Goal: Information Seeking & Learning: Compare options

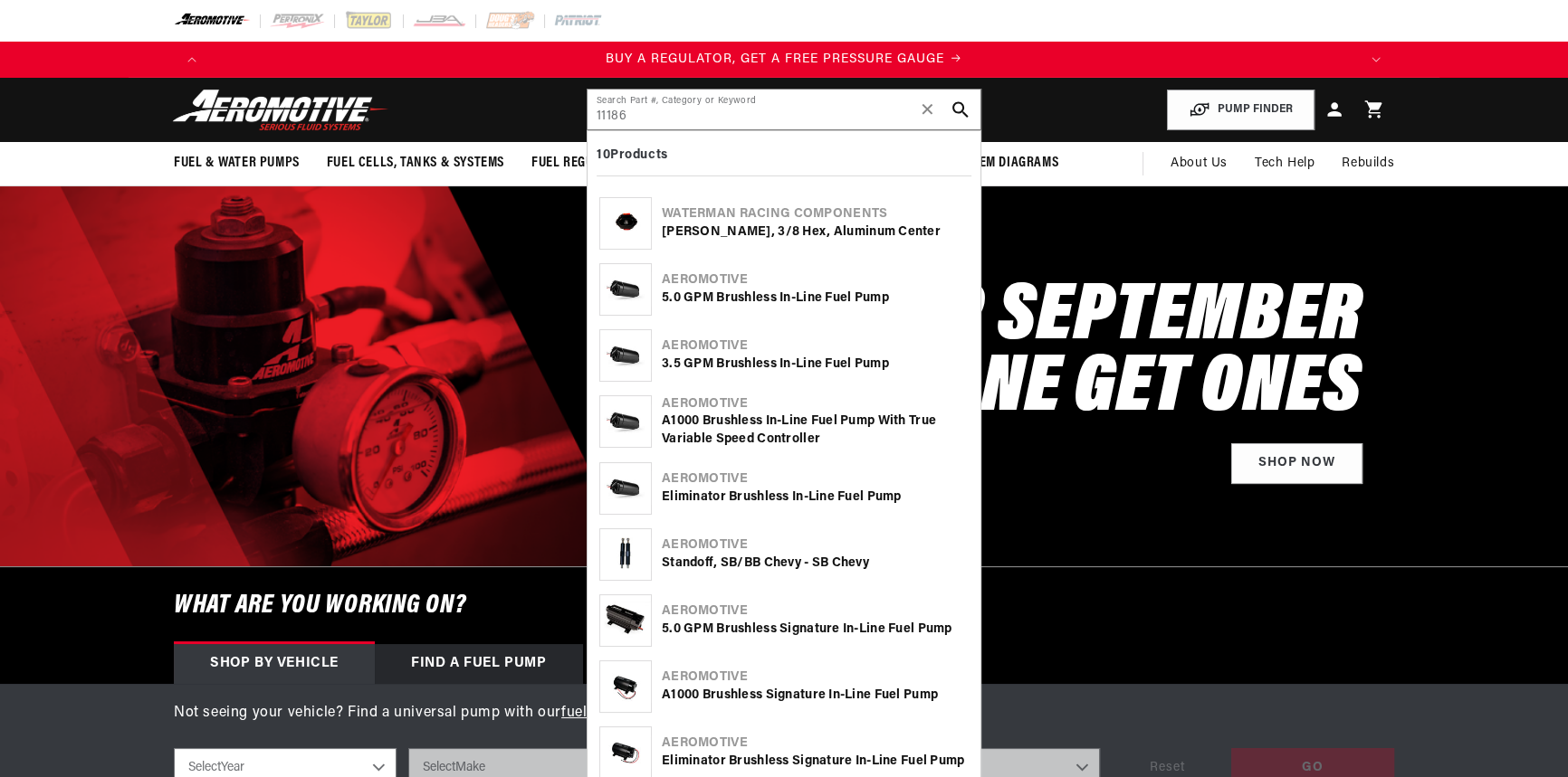
type input "11186"
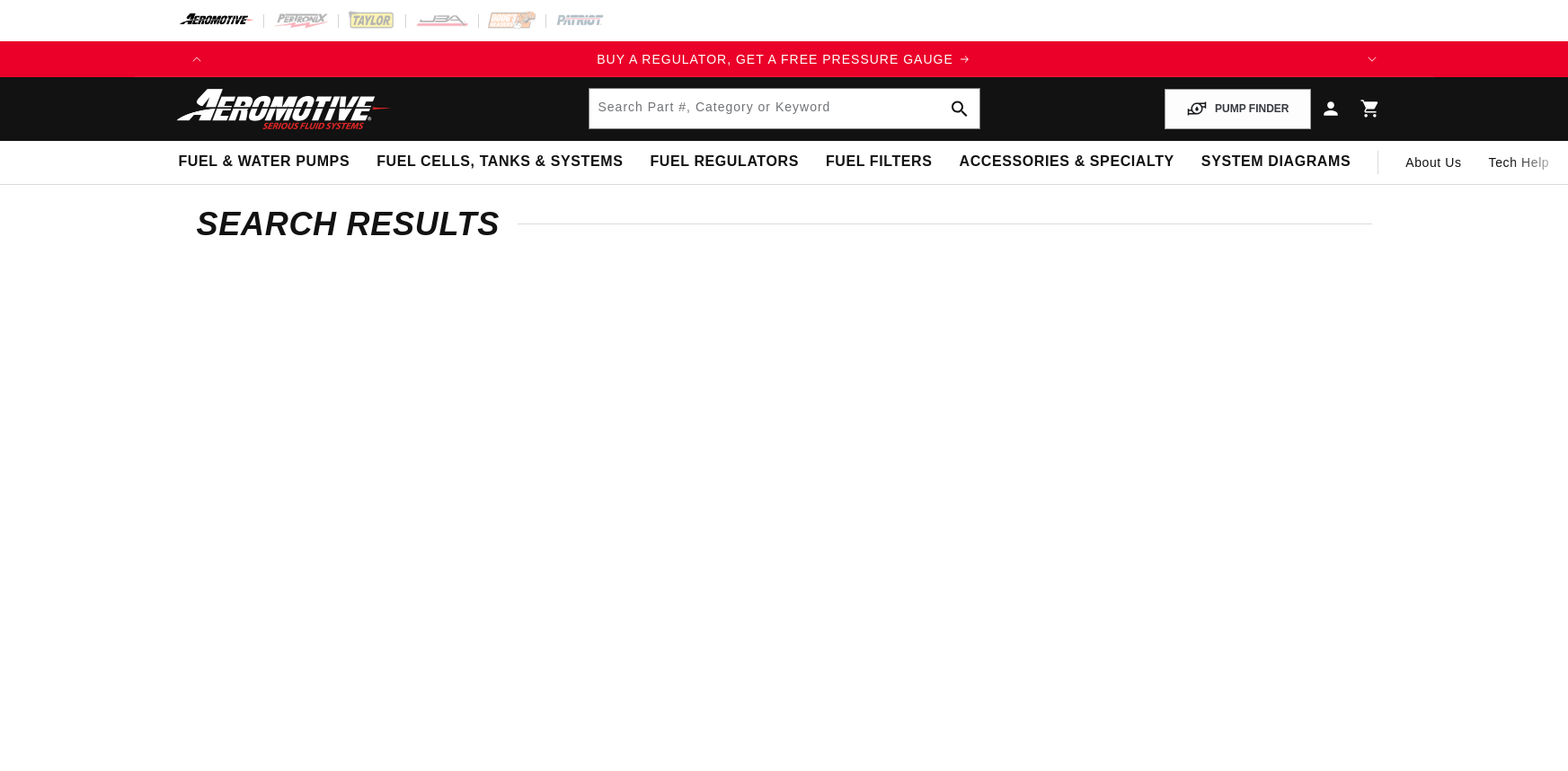
type input "11186"
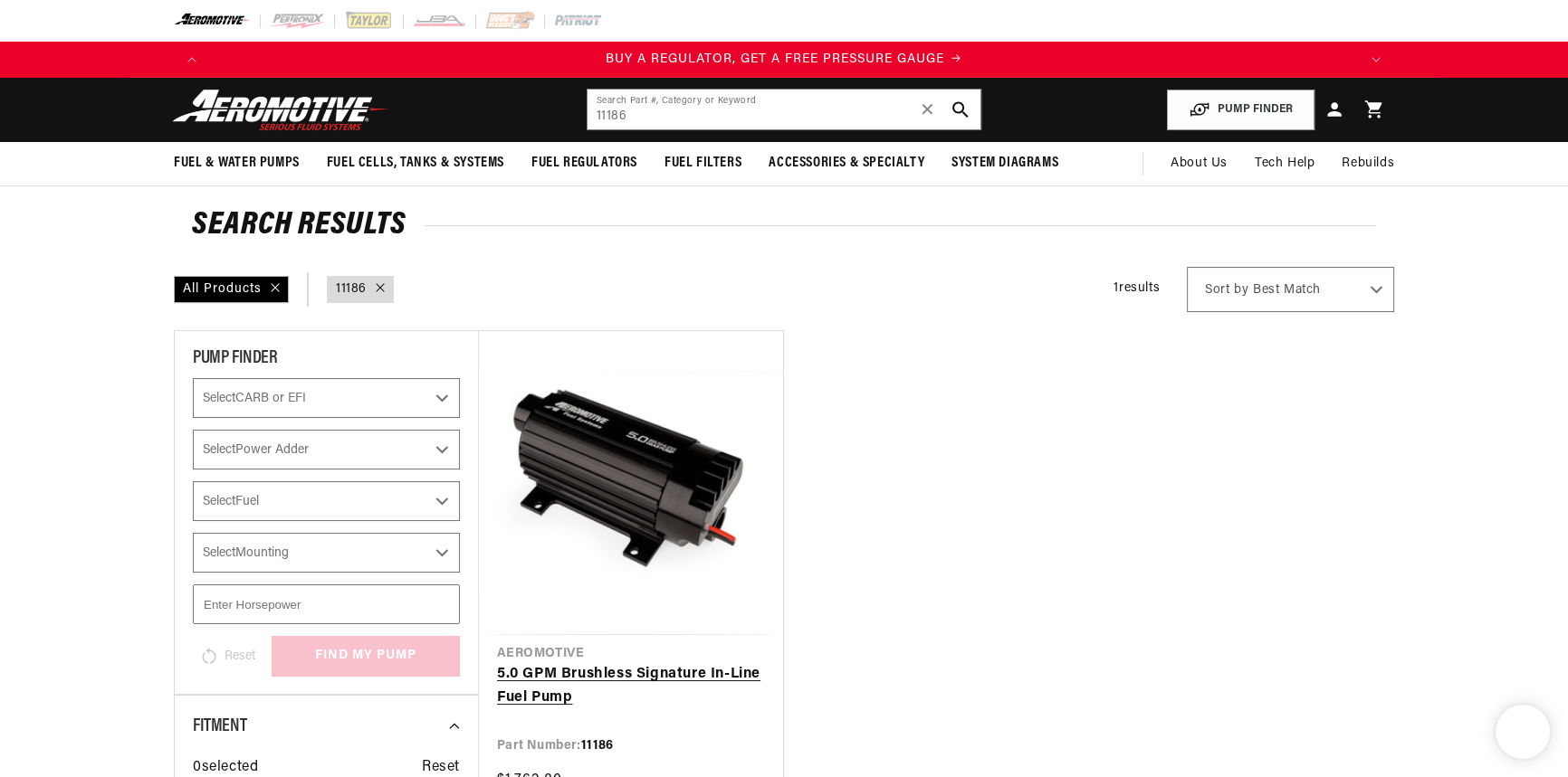
click at [605, 677] on link "5.0 GPM Brushless Signature In-Line Fuel Pump" at bounding box center [631, 686] width 268 height 46
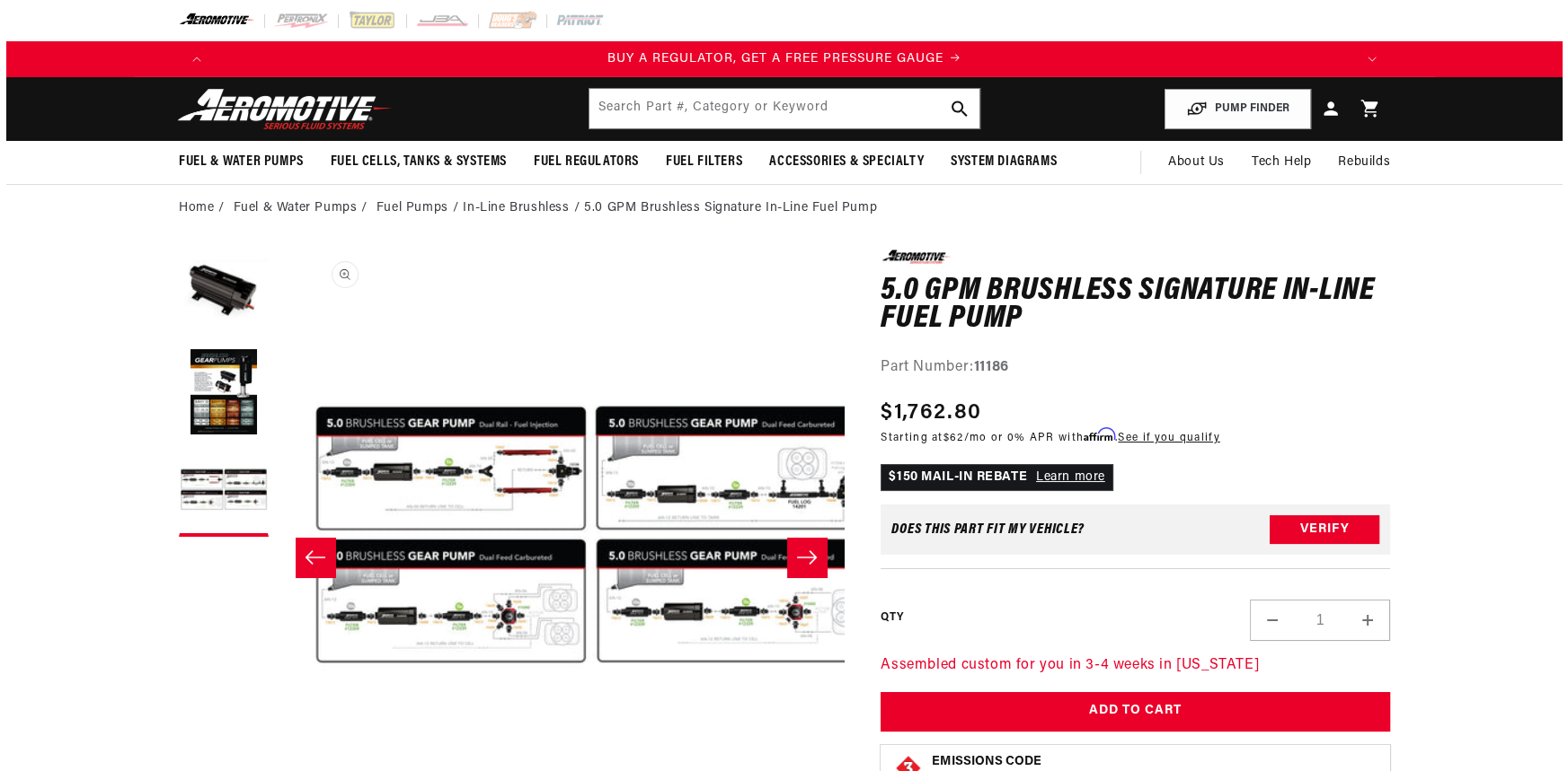
scroll to position [0, 1133]
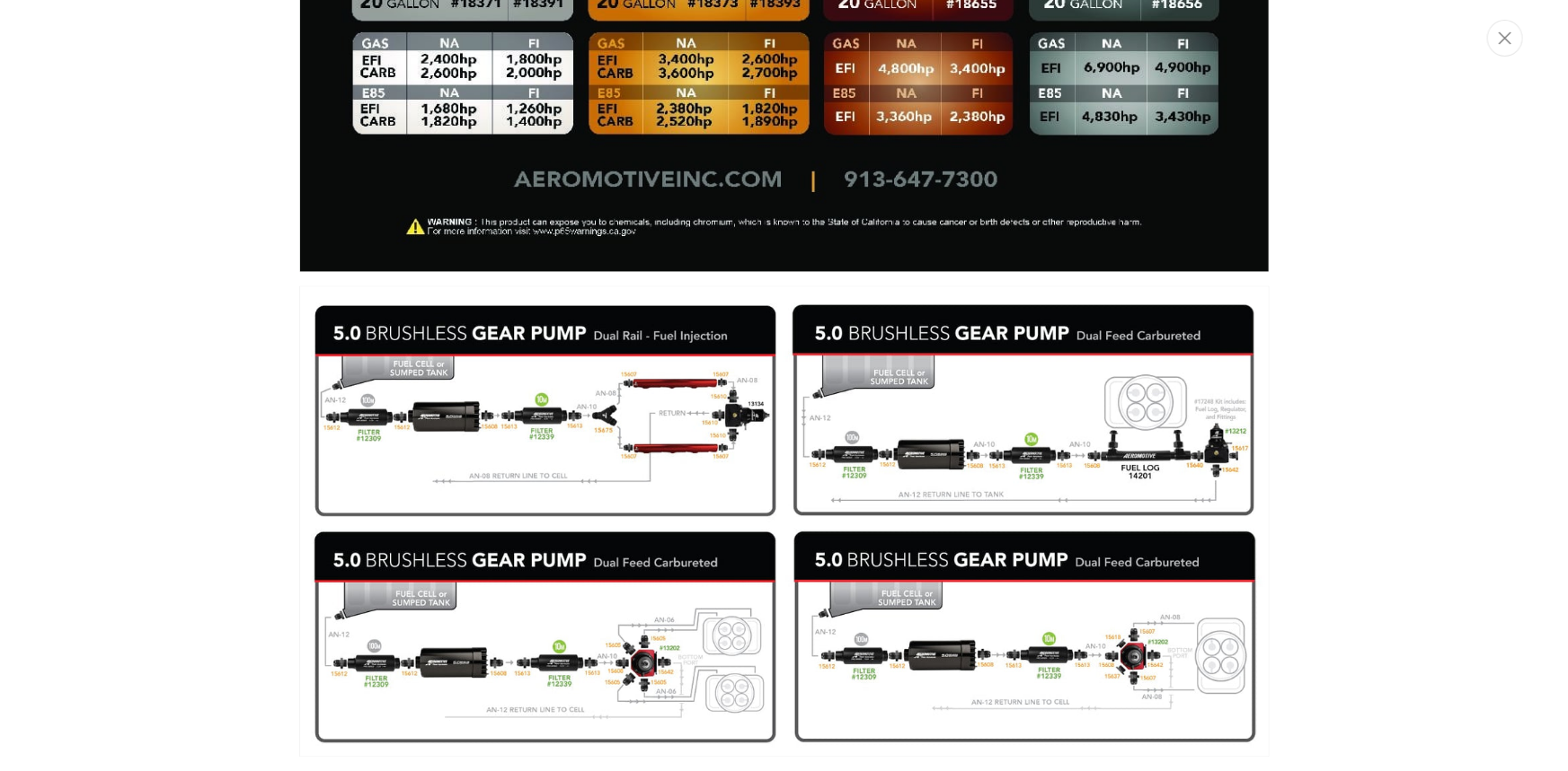
scroll to position [0, 3217]
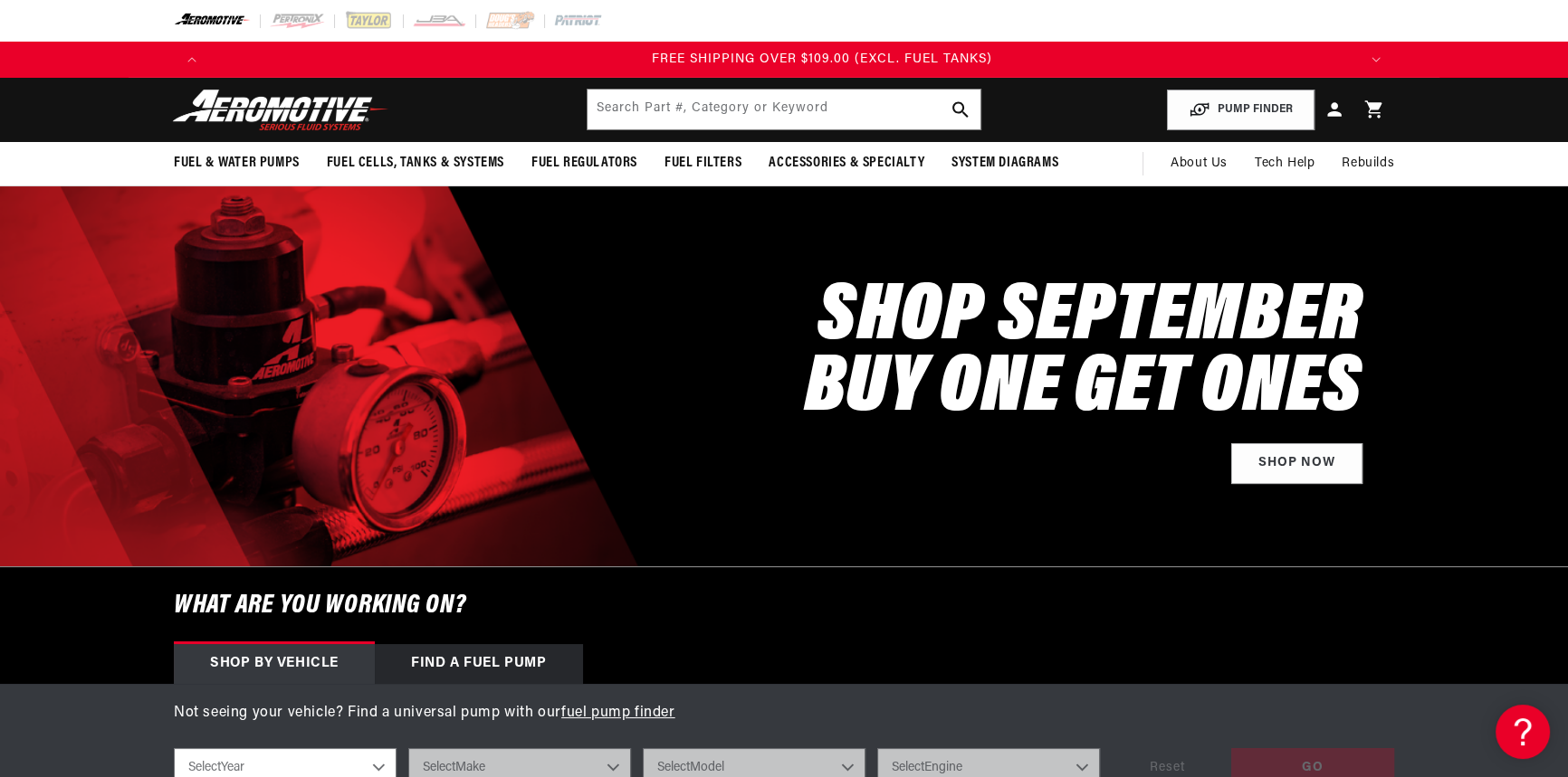
scroll to position [0, 3442]
click at [611, 99] on input "text" at bounding box center [784, 109] width 393 height 40
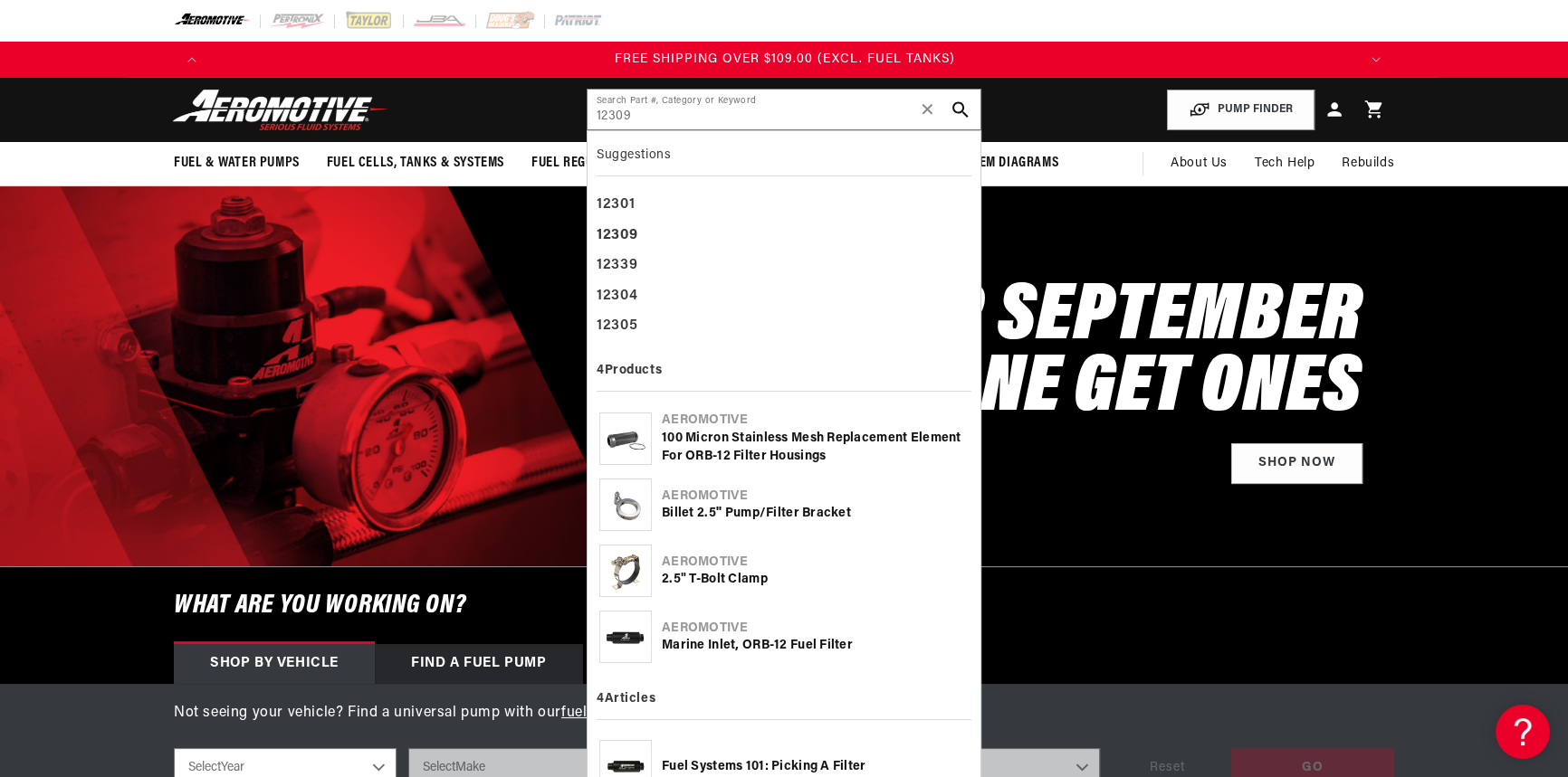
type input "12309"
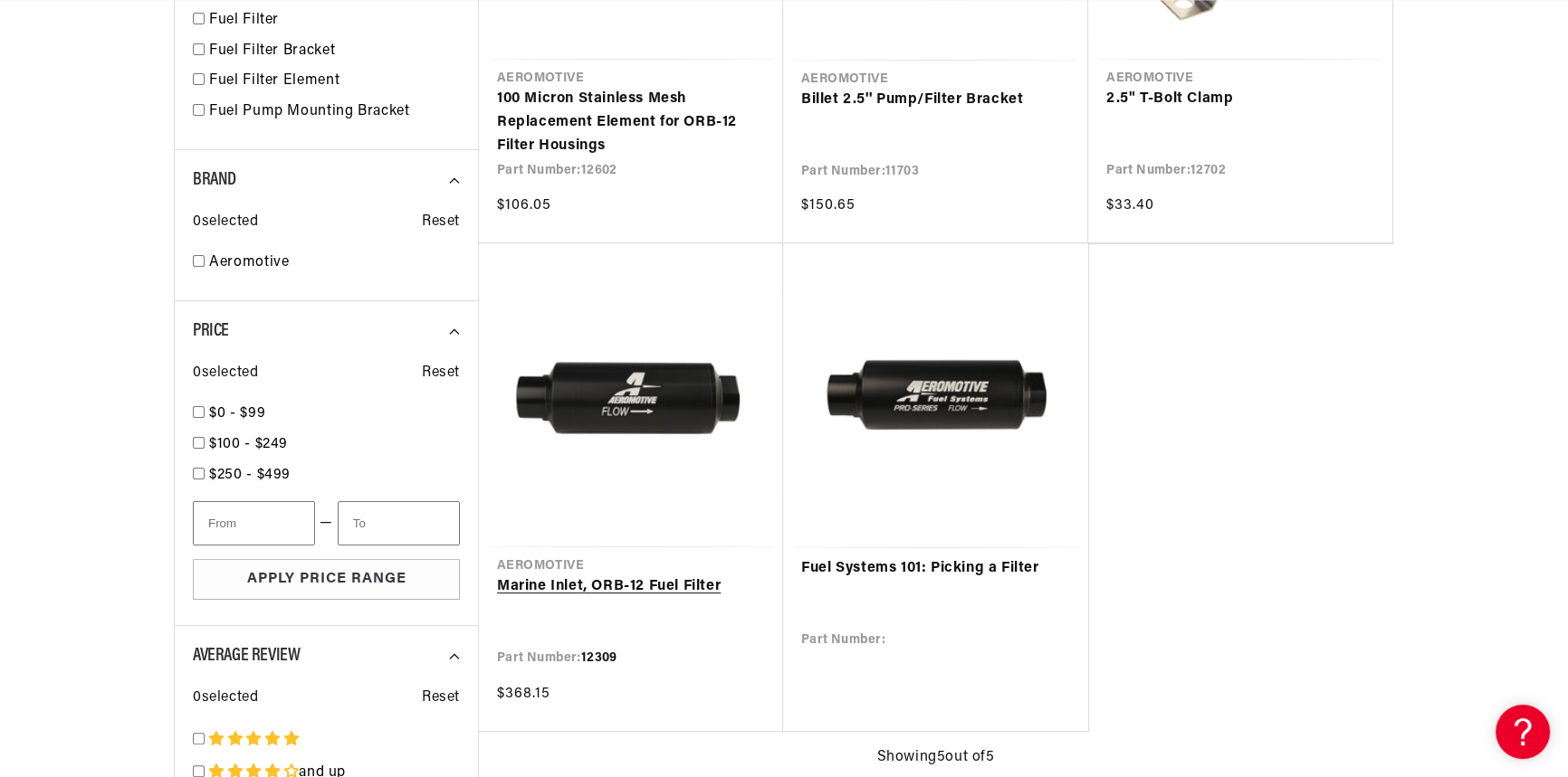
scroll to position [0, 1148]
click at [626, 580] on link "Marine Inlet, ORB-12 Fuel Filter" at bounding box center [631, 587] width 268 height 23
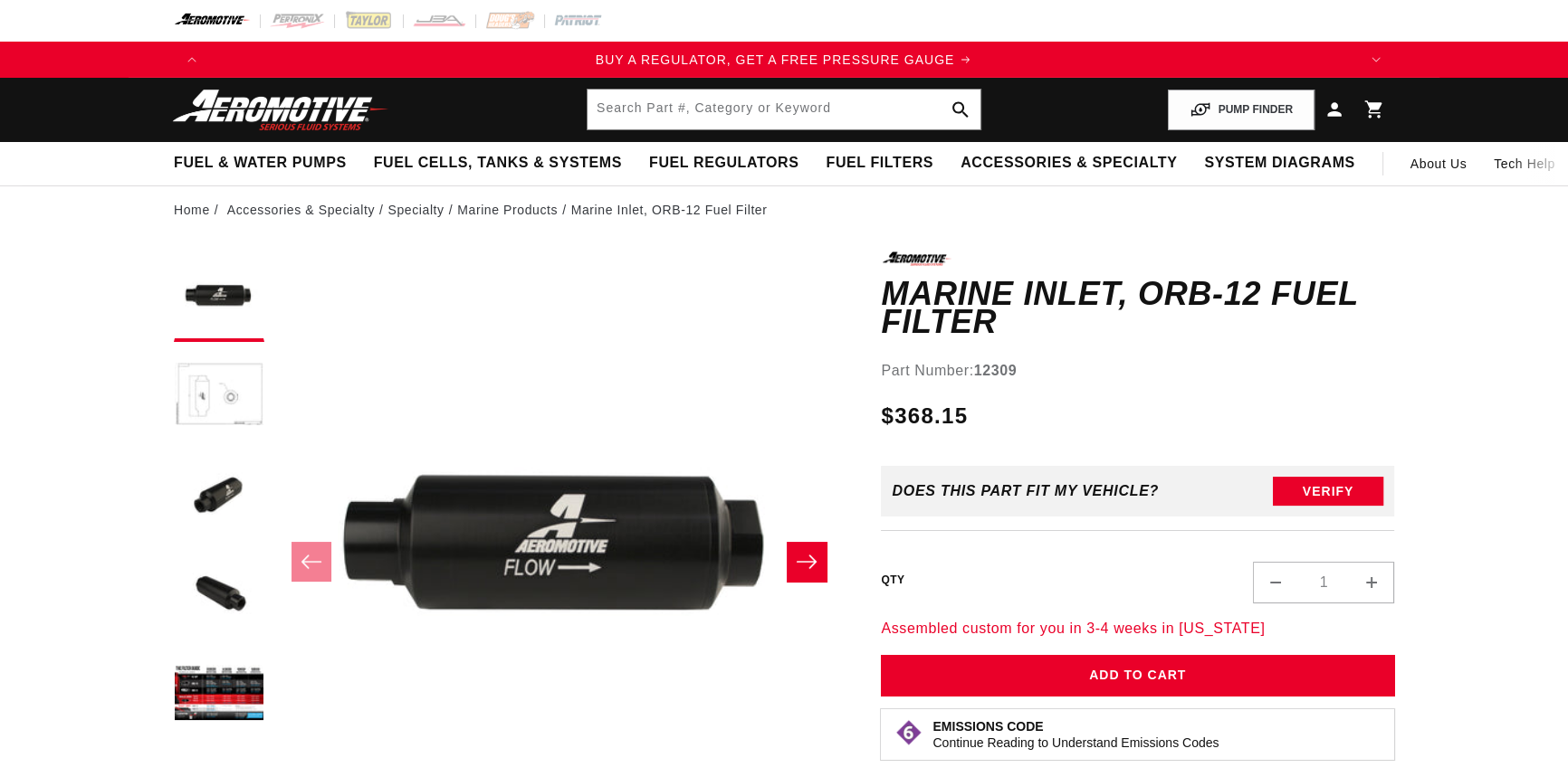
drag, startPoint x: 0, startPoint y: 0, endPoint x: 622, endPoint y: 111, distance: 631.8
click at [623, 112] on input "text" at bounding box center [784, 109] width 393 height 40
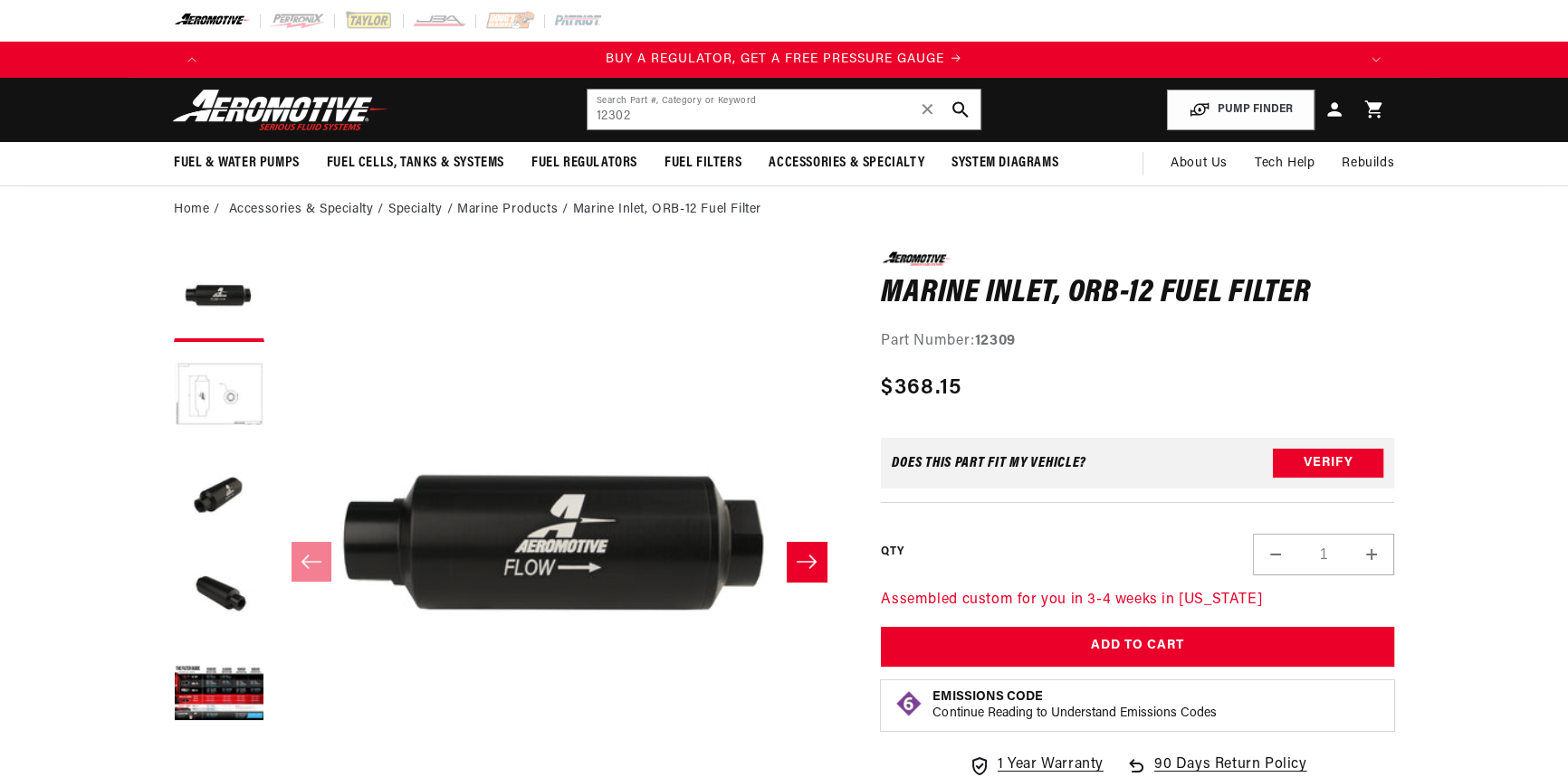
type input "12302"
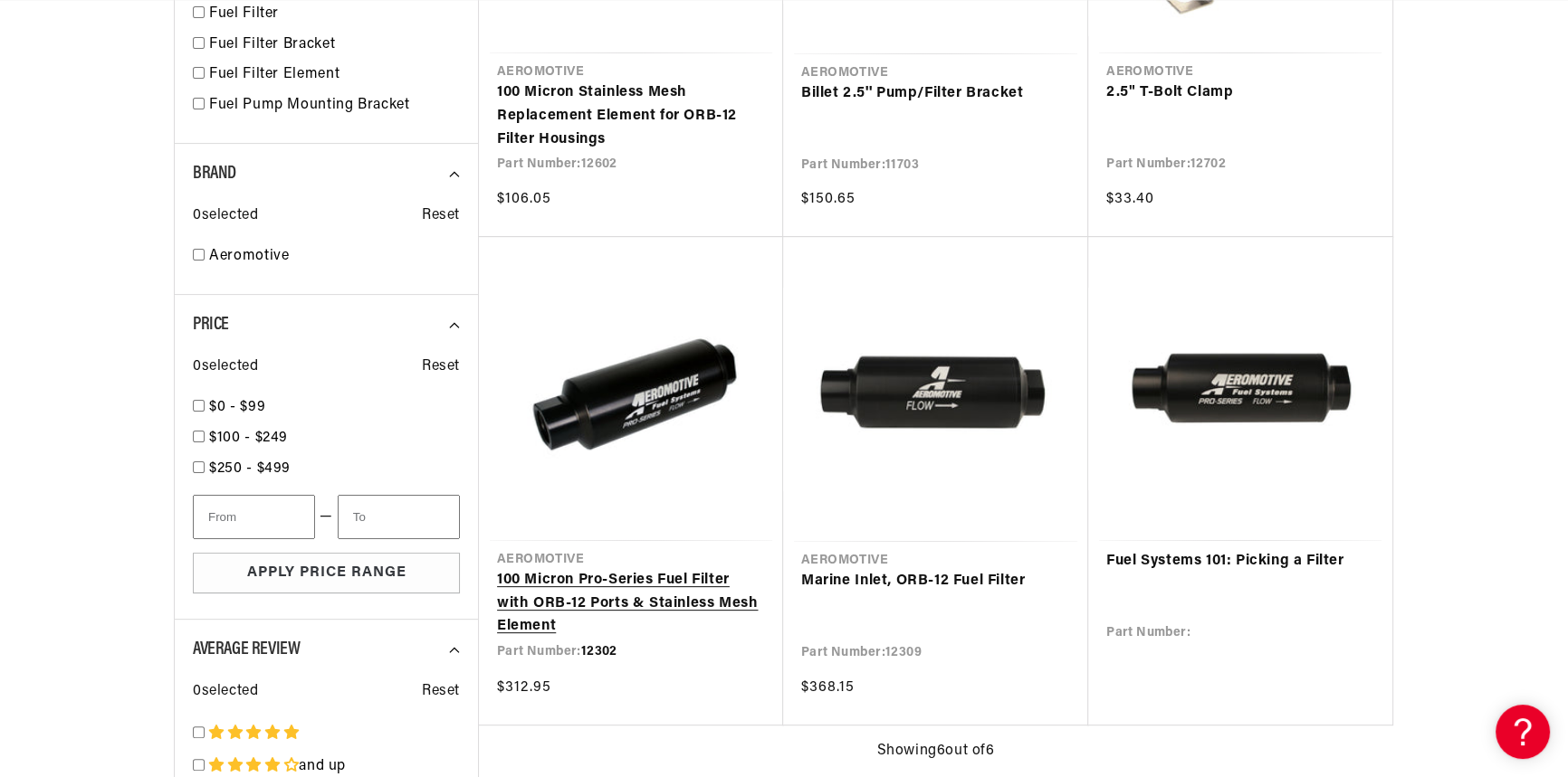
scroll to position [658, 0]
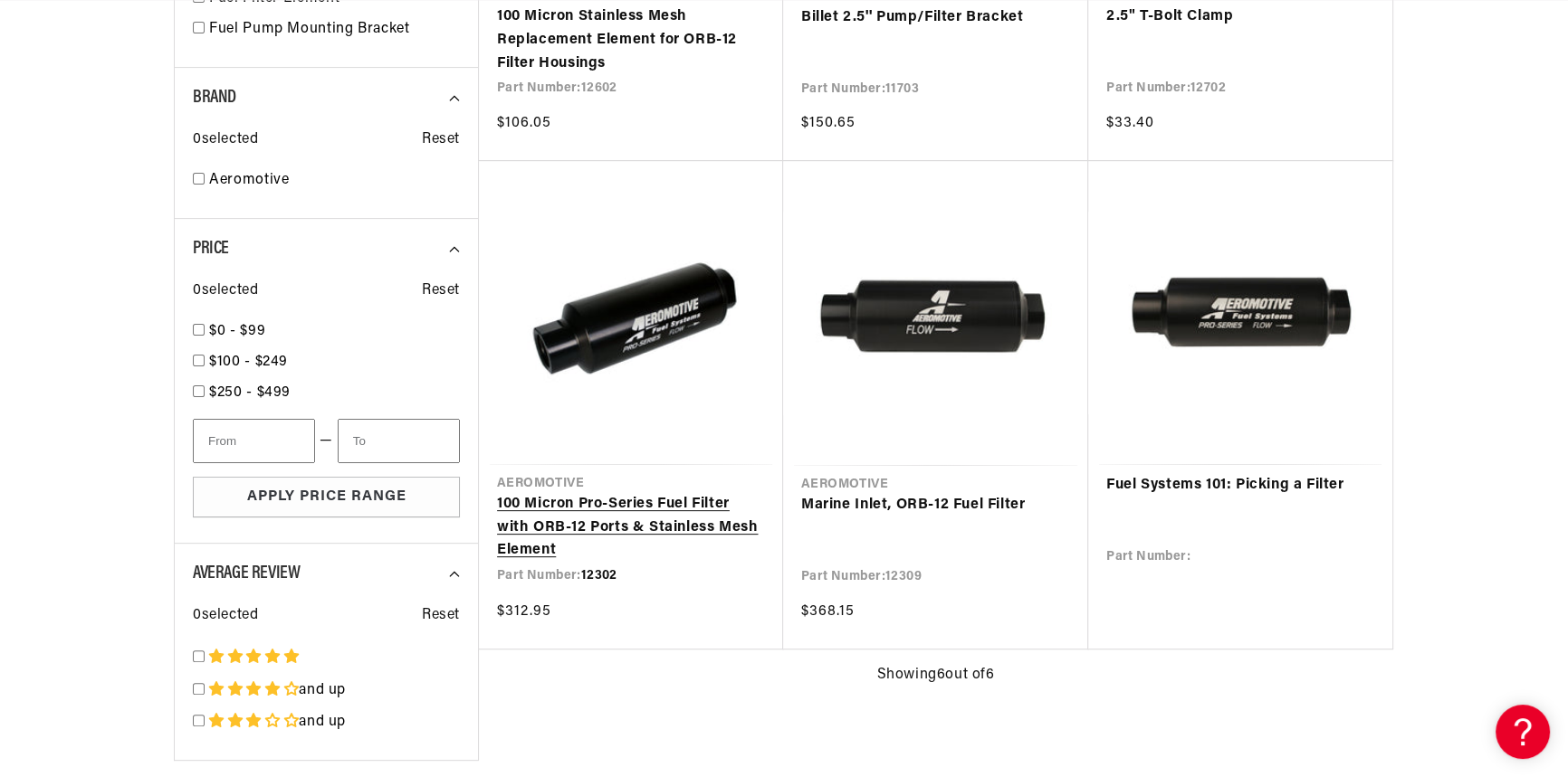
click at [655, 503] on link "100 Micron Pro-Series Fuel Filter with ORB-12 Ports & Stainless Mesh Element" at bounding box center [631, 528] width 268 height 69
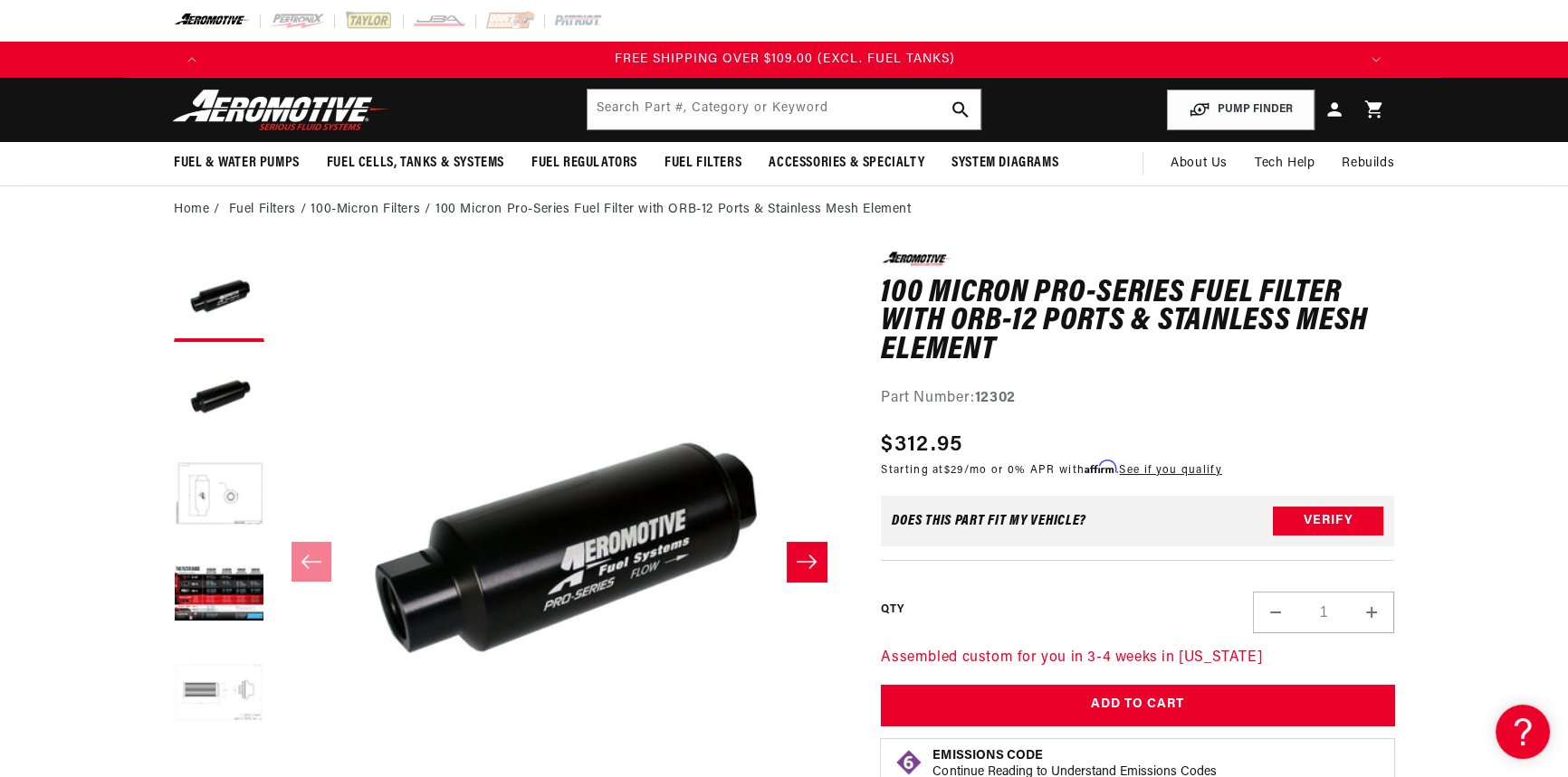
scroll to position [0, 3320]
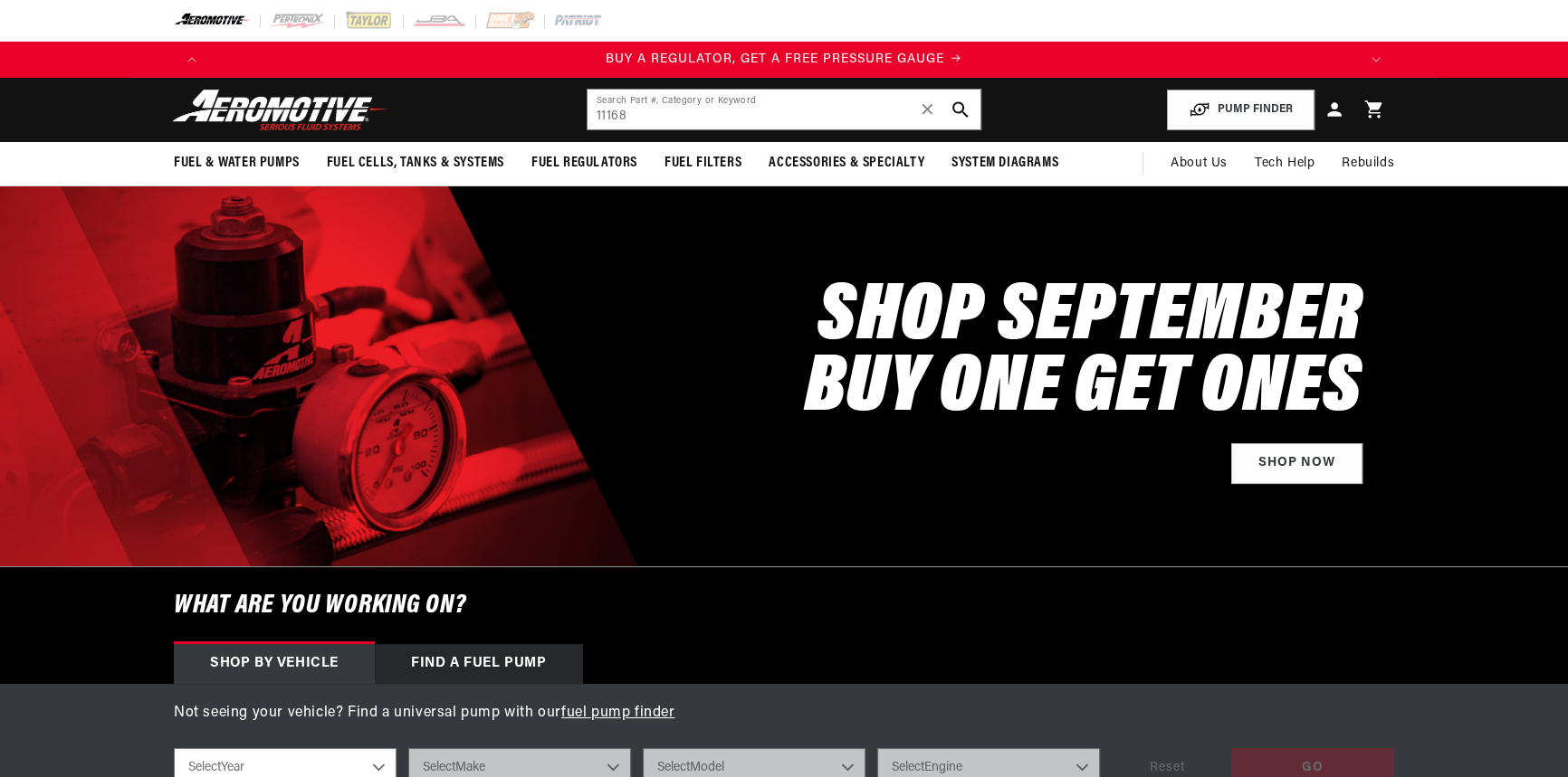
type input "11168"
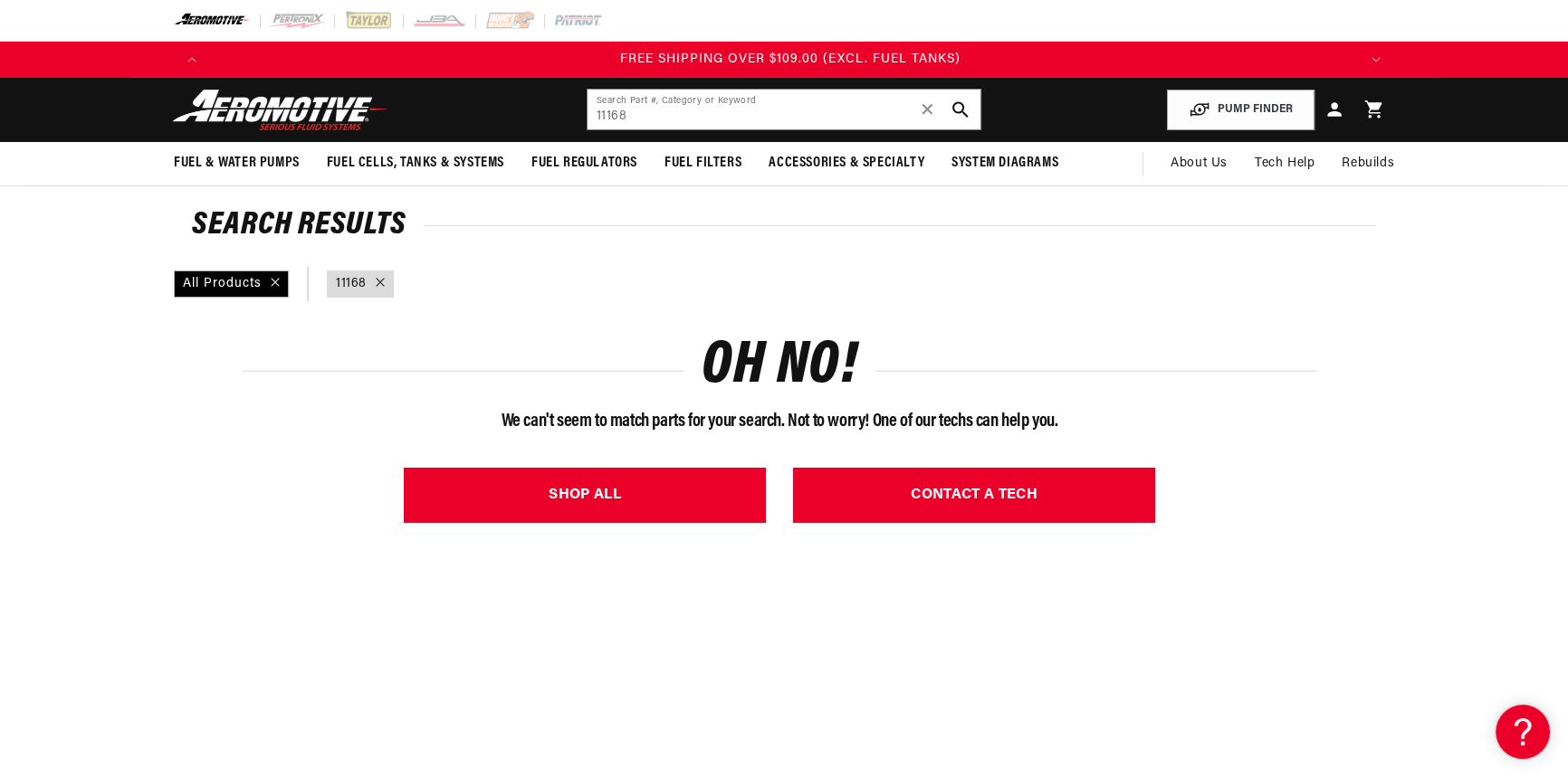
scroll to position [0, 3442]
click at [630, 113] on input "11168" at bounding box center [784, 109] width 393 height 40
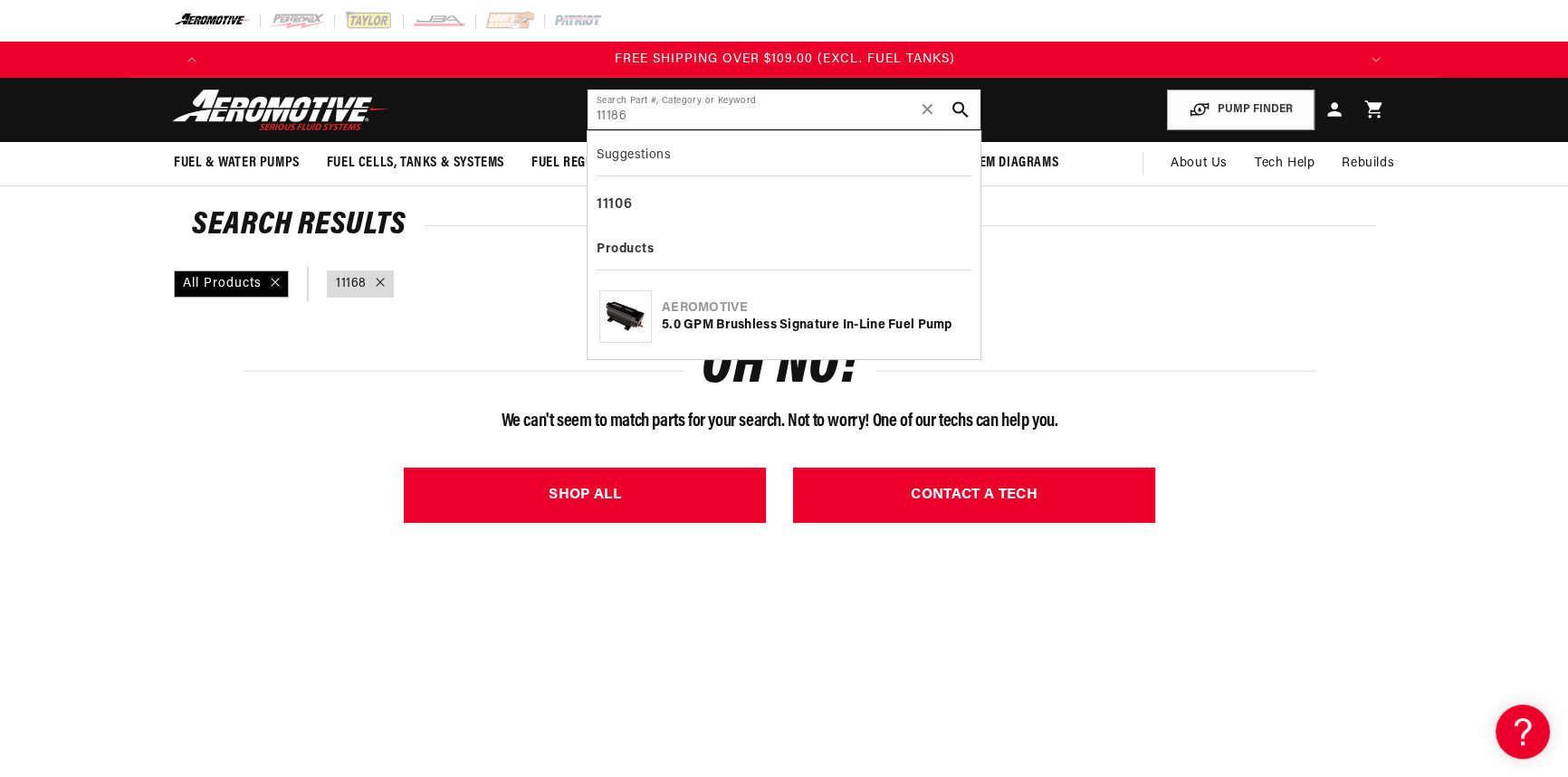
type input "11186"
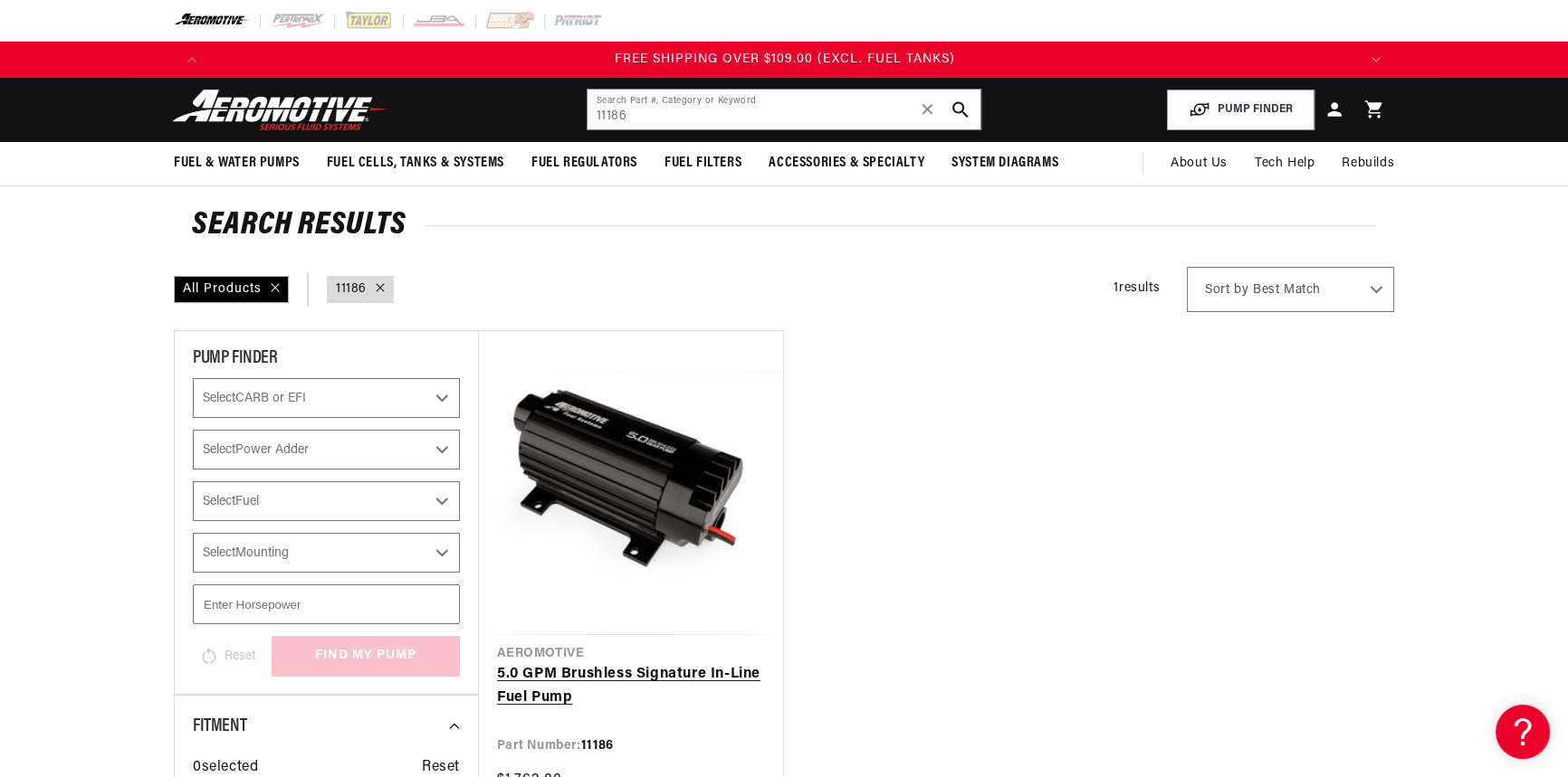
click at [618, 668] on link "5.0 GPM Brushless Signature In-Line Fuel Pump" at bounding box center [631, 686] width 268 height 46
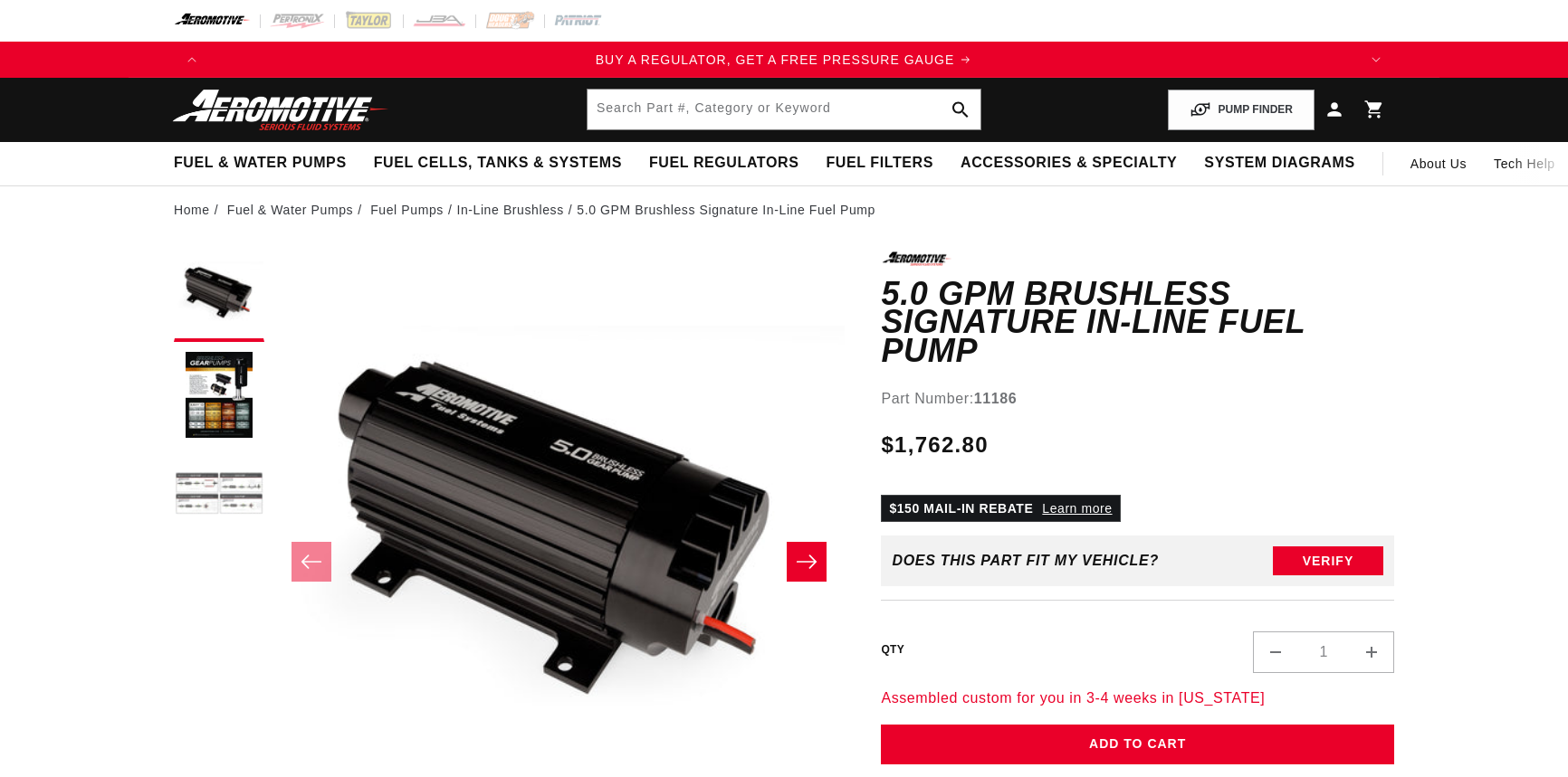
click at [253, 494] on button "Load image 3 in gallery view" at bounding box center [219, 496] width 91 height 91
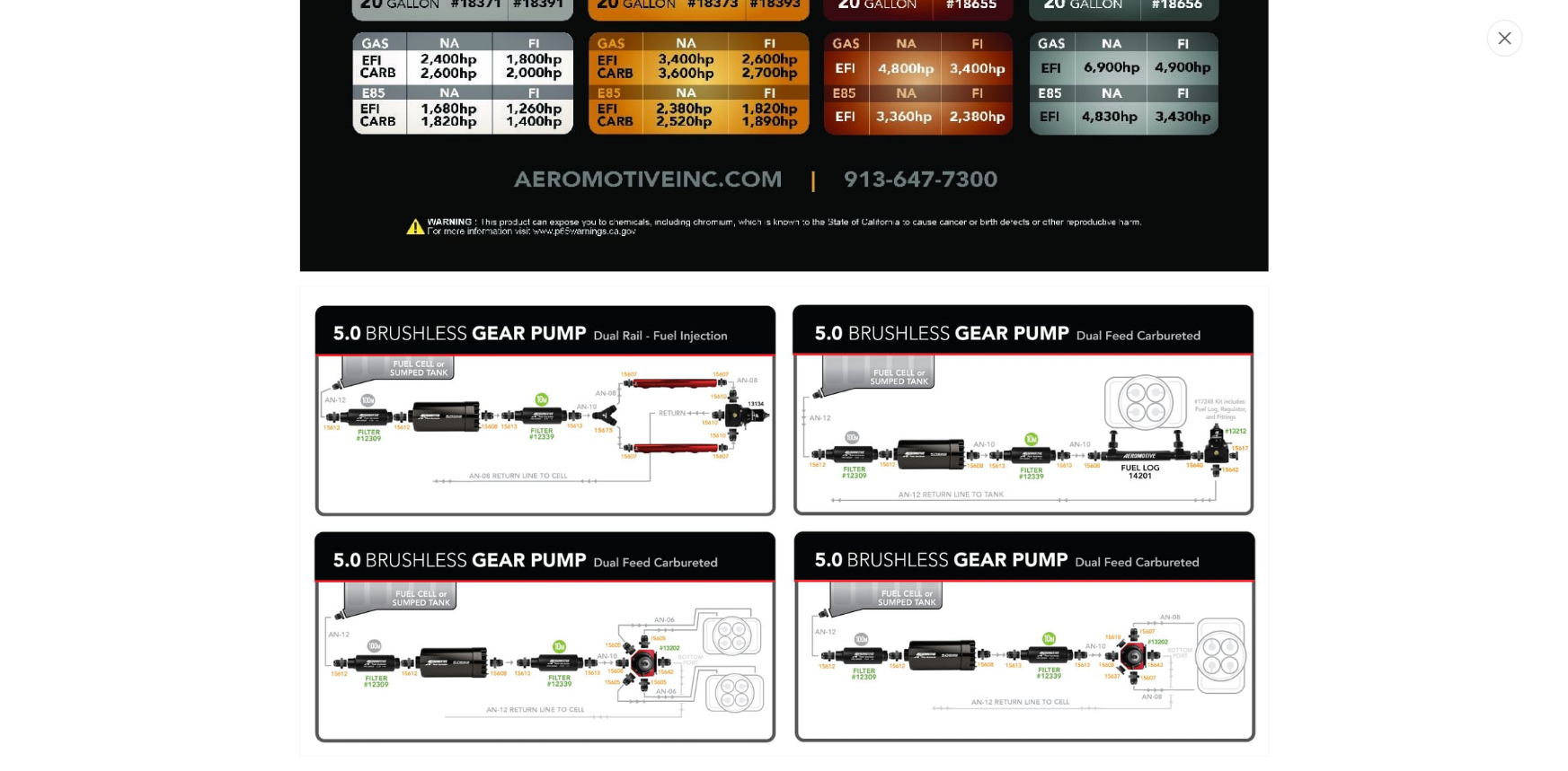
scroll to position [0, 1139]
click at [1503, 44] on icon "Close" at bounding box center [1504, 38] width 13 height 14
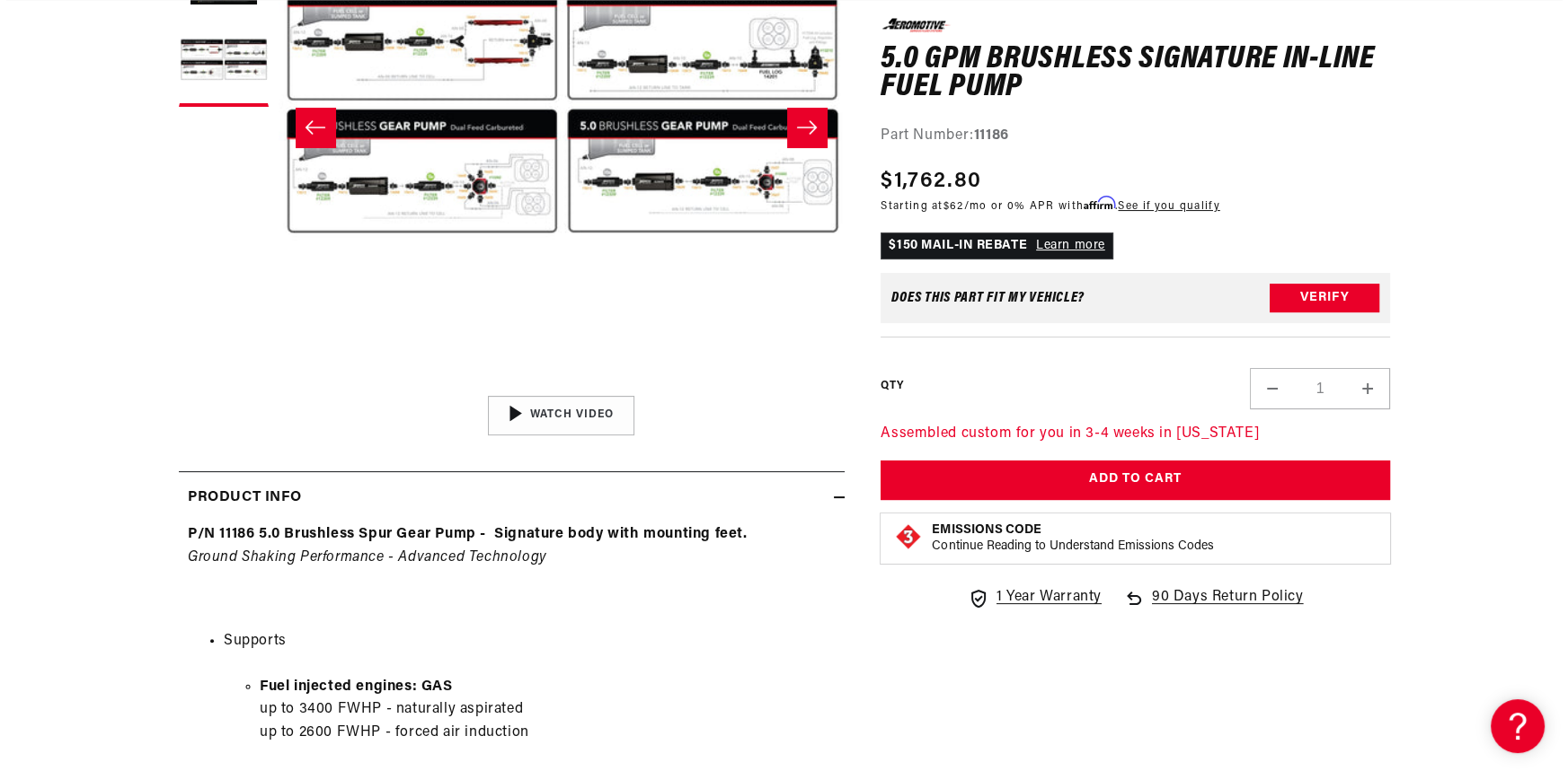
scroll to position [0, 2278]
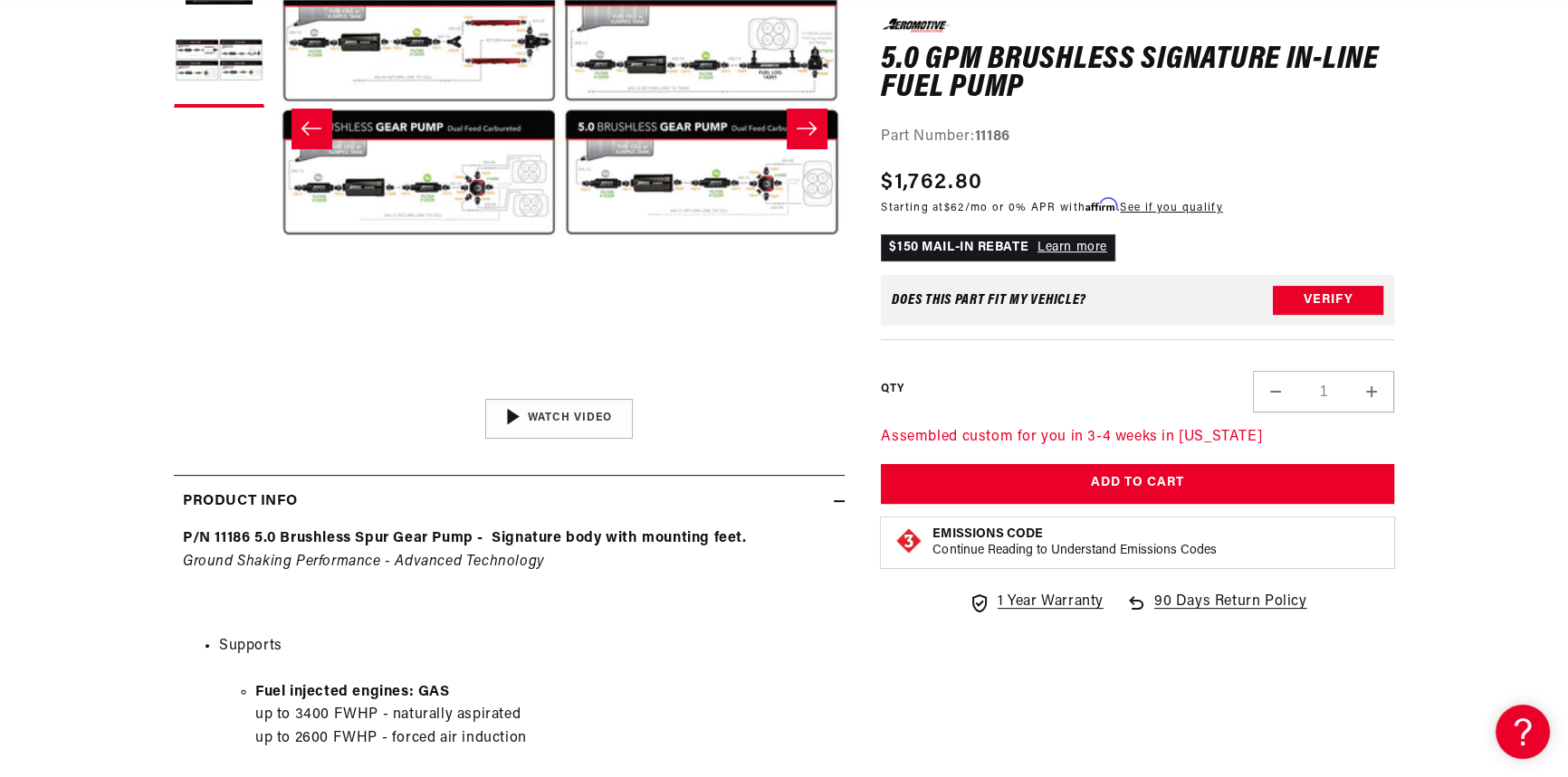
click at [275, 390] on button "Open media 3 in modal" at bounding box center [275, 390] width 0 height 0
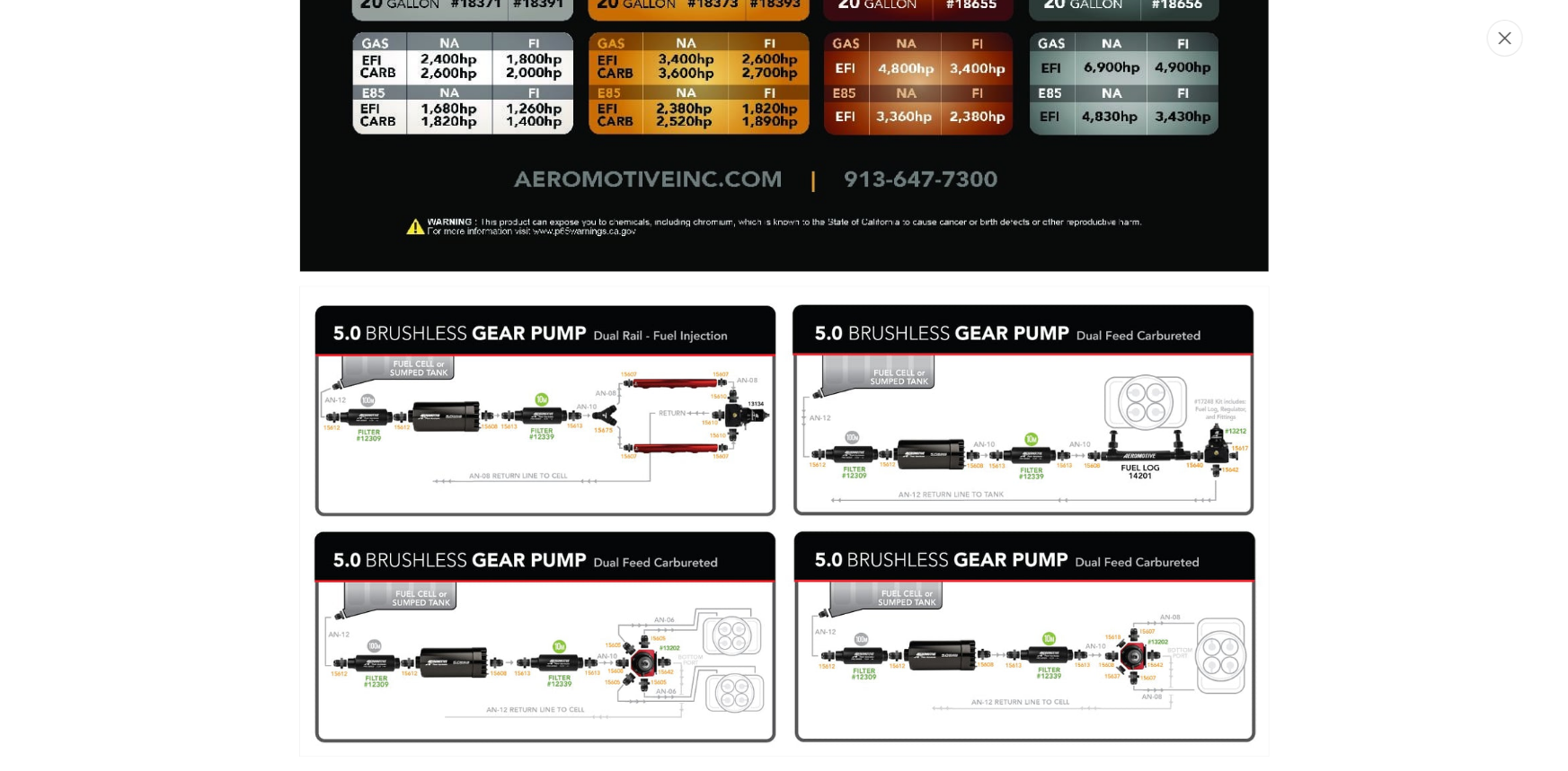
click at [1497, 42] on button "Close" at bounding box center [1504, 38] width 36 height 37
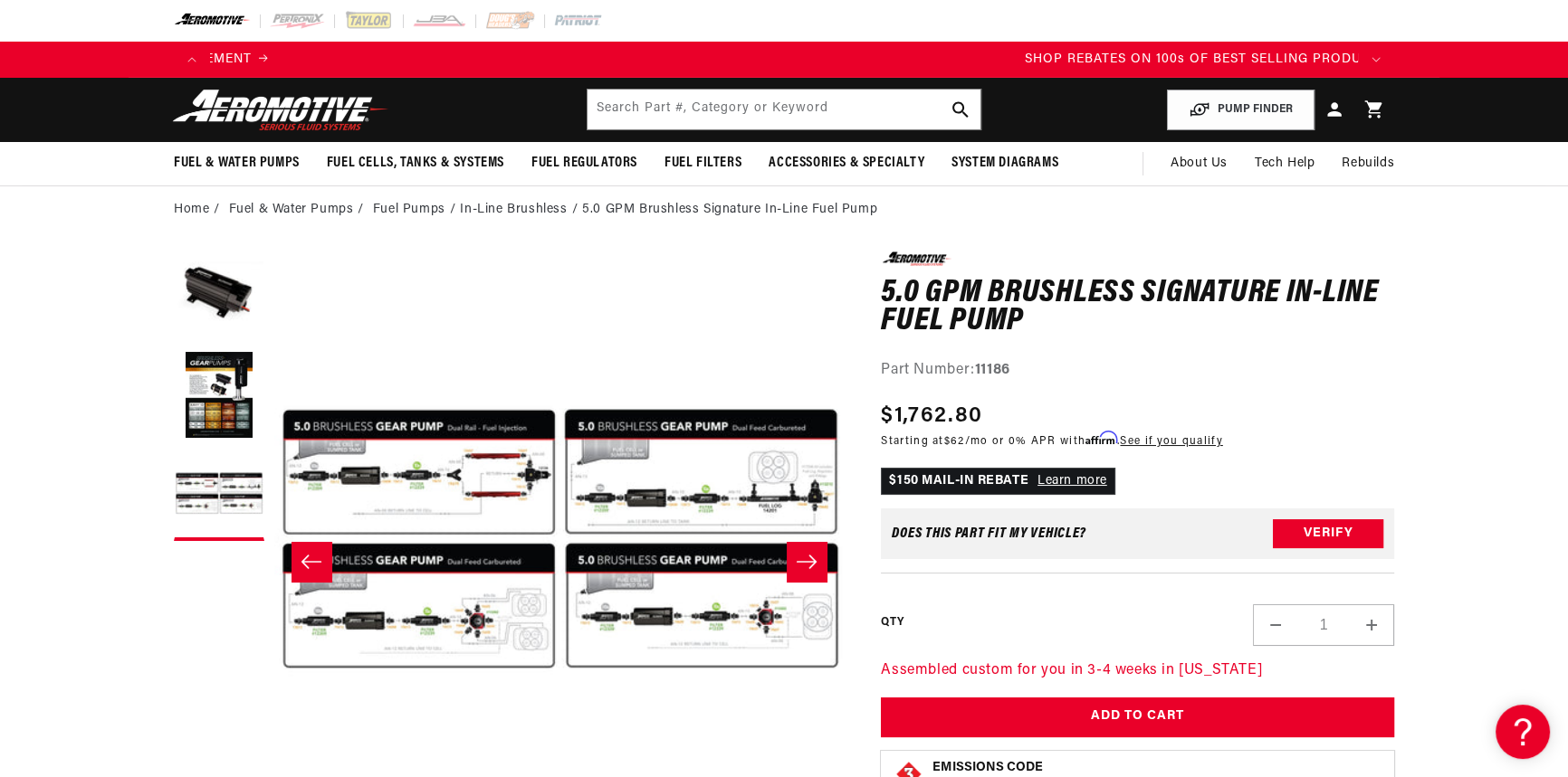
scroll to position [0, 490]
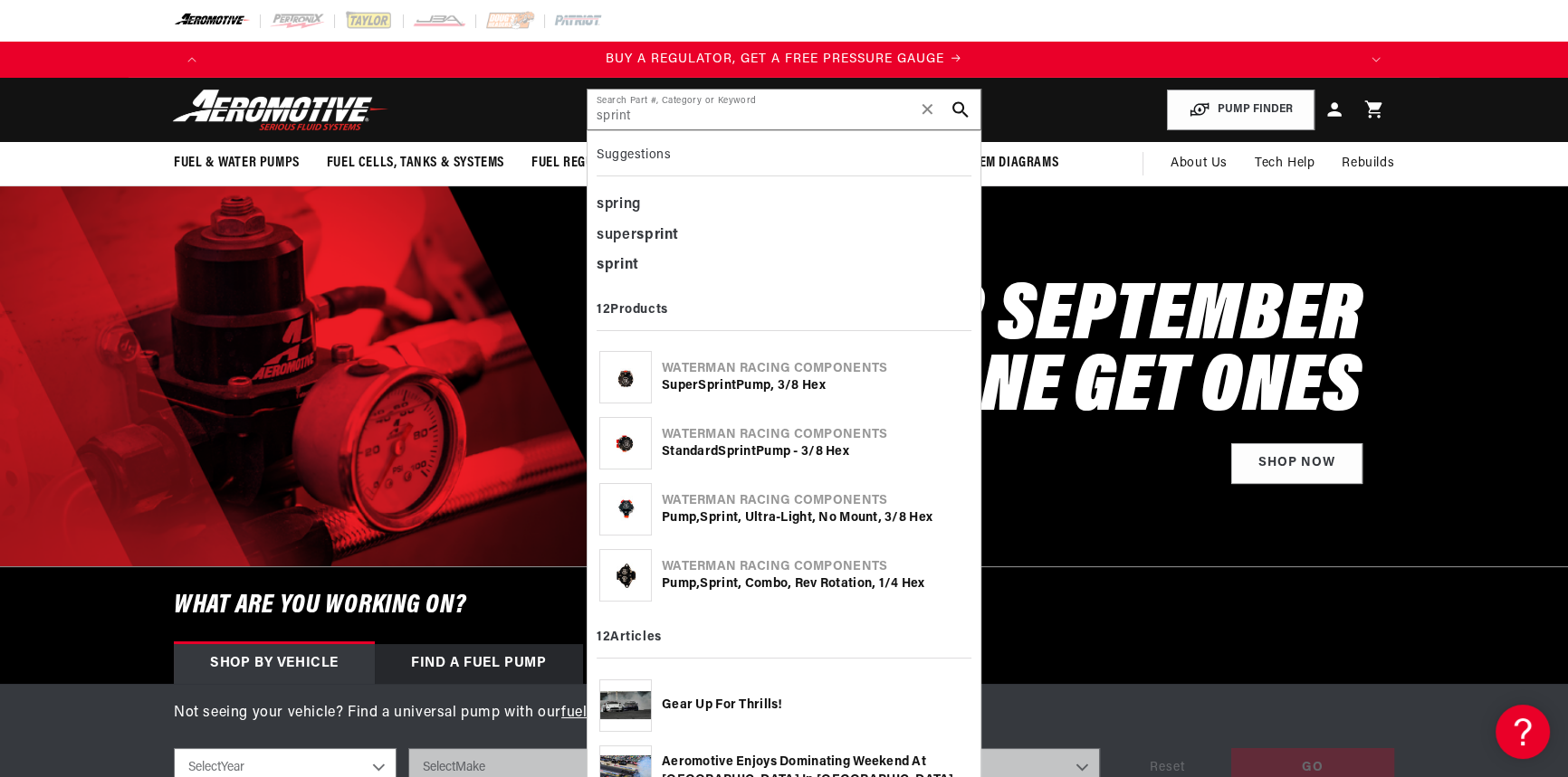
type input "sprint"
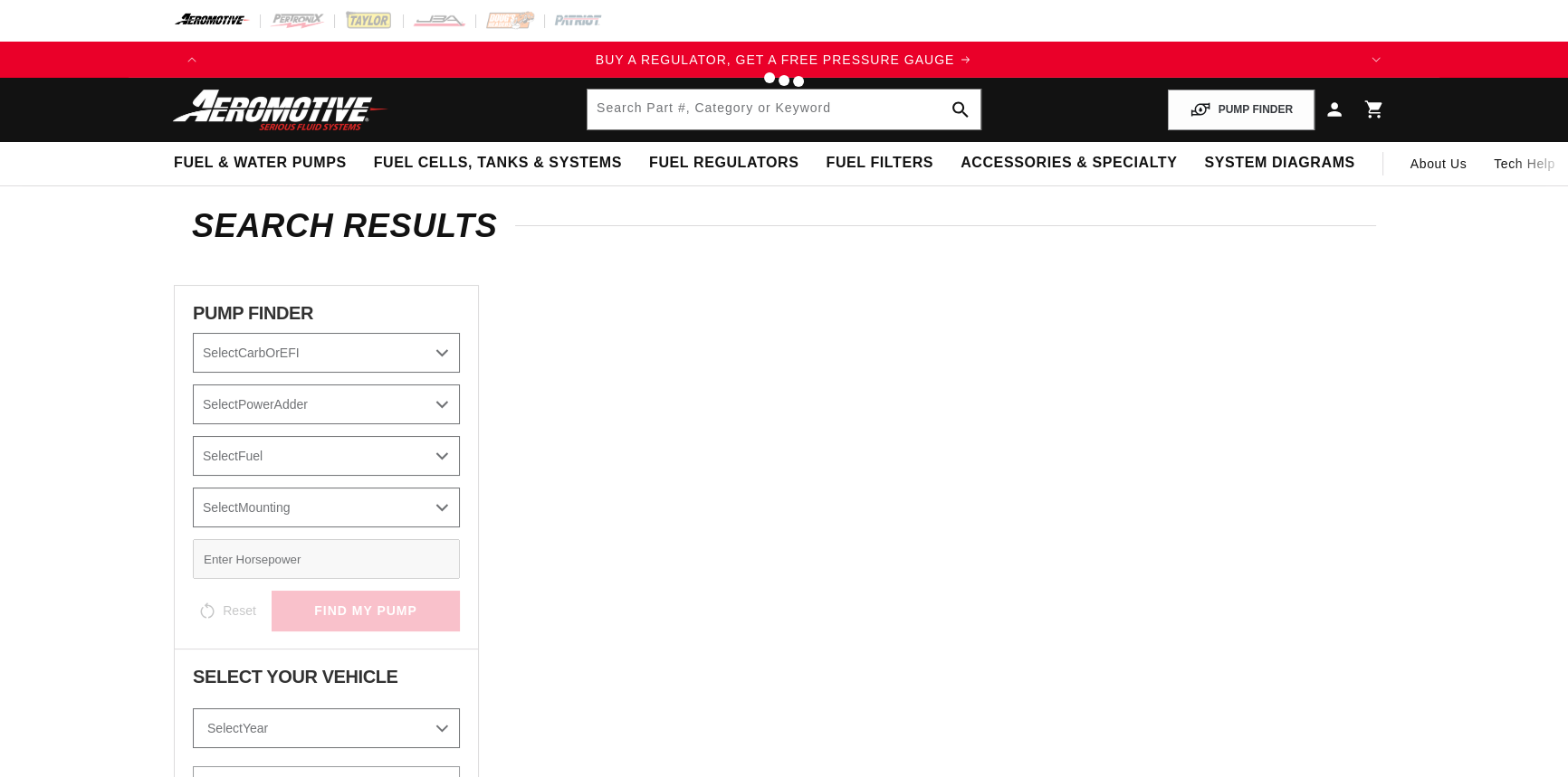
type input "sprint"
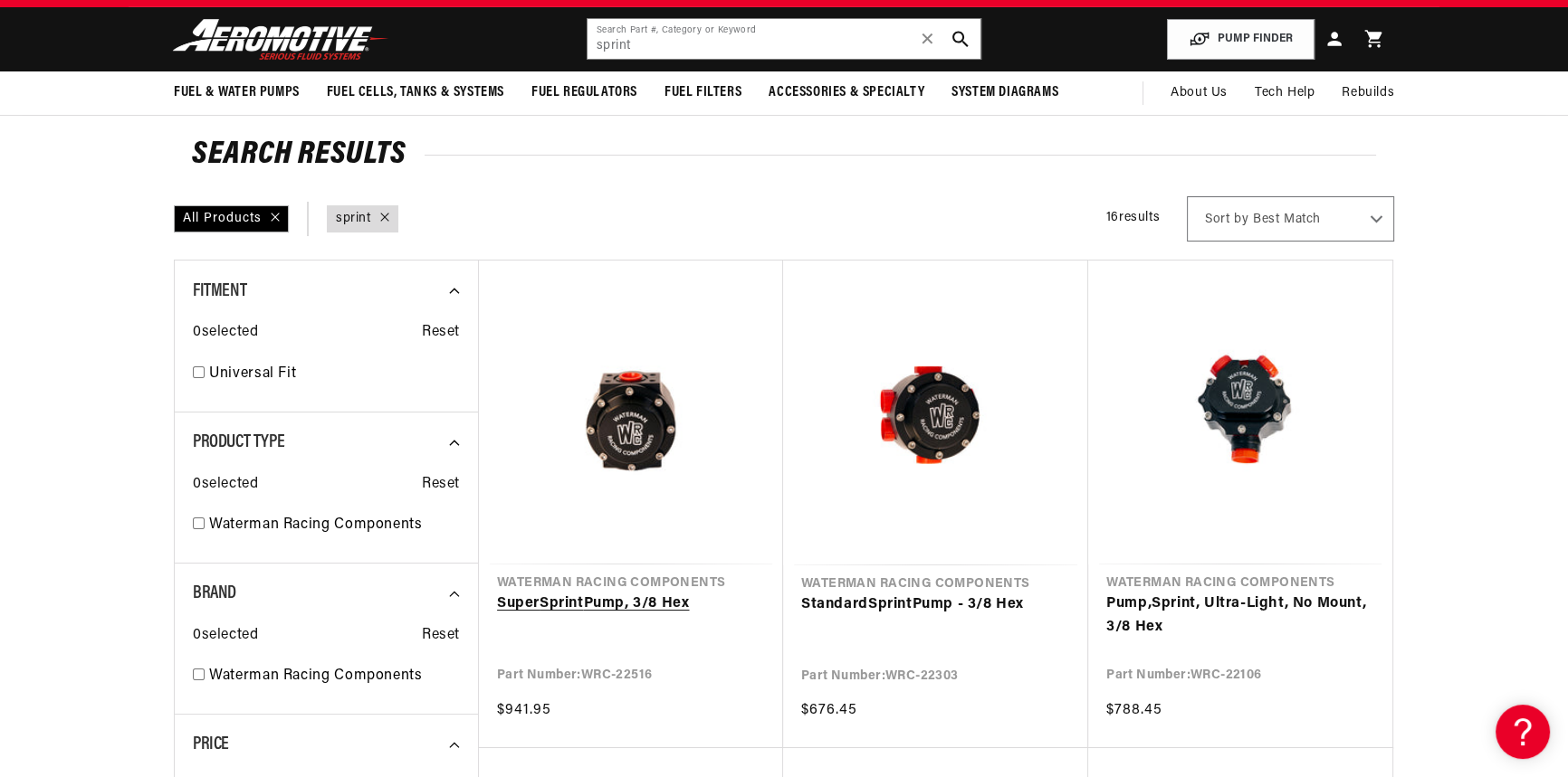
scroll to position [164, 0]
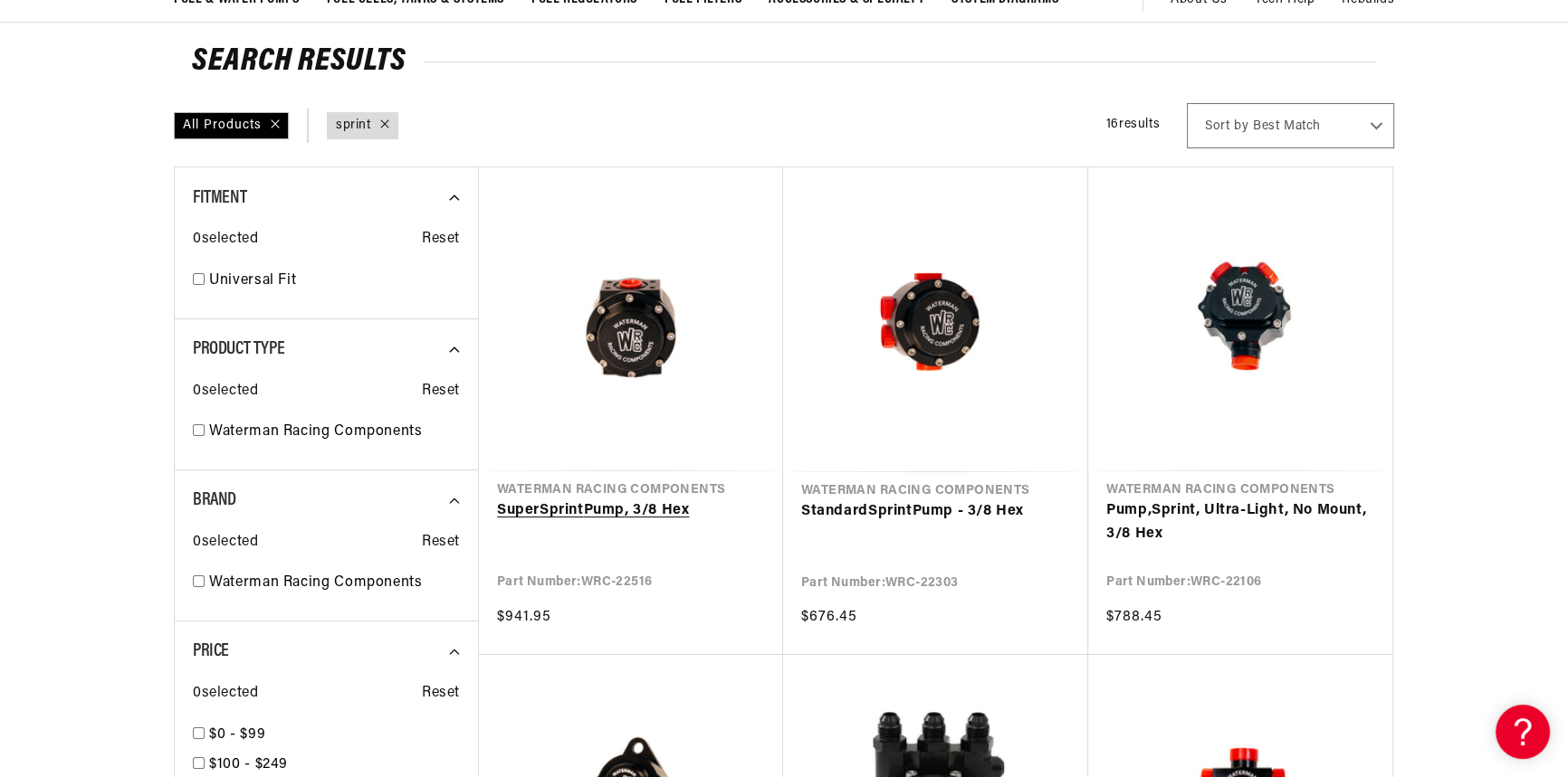
click at [660, 507] on link "Super Sprint Pump, 3/8 Hex" at bounding box center [631, 511] width 268 height 23
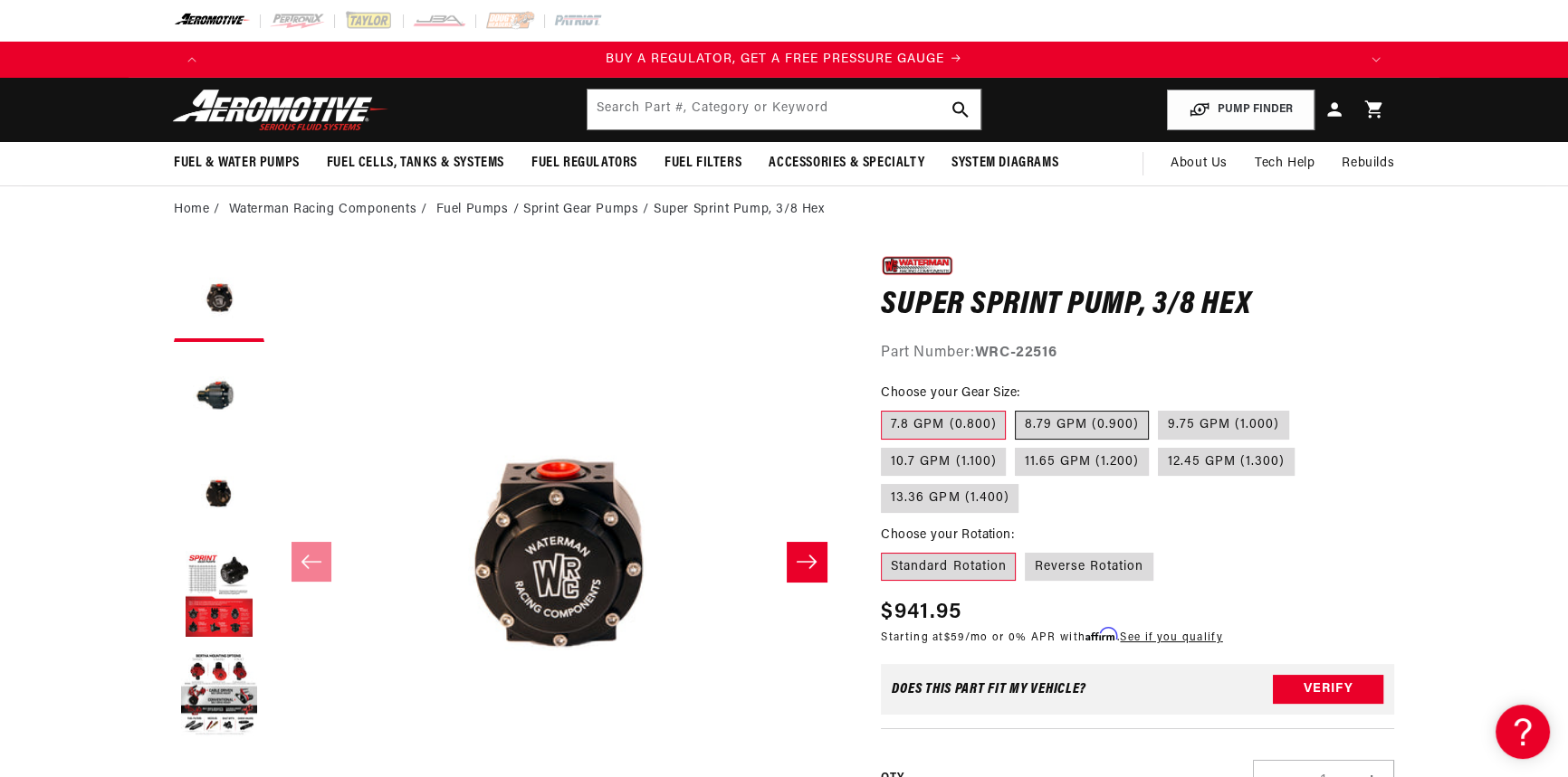
click at [1089, 423] on label "8.79 GPM (0.900)" at bounding box center [1081, 425] width 134 height 29
click at [1016, 409] on input "8.79 GPM (0.900)" at bounding box center [1015, 408] width 1 height 1
radio input "true"
click at [1050, 420] on label "8.79 GPM (0.900)" at bounding box center [1081, 425] width 134 height 29
click at [1016, 409] on input "8.79 GPM (0.900)" at bounding box center [1015, 408] width 1 height 1
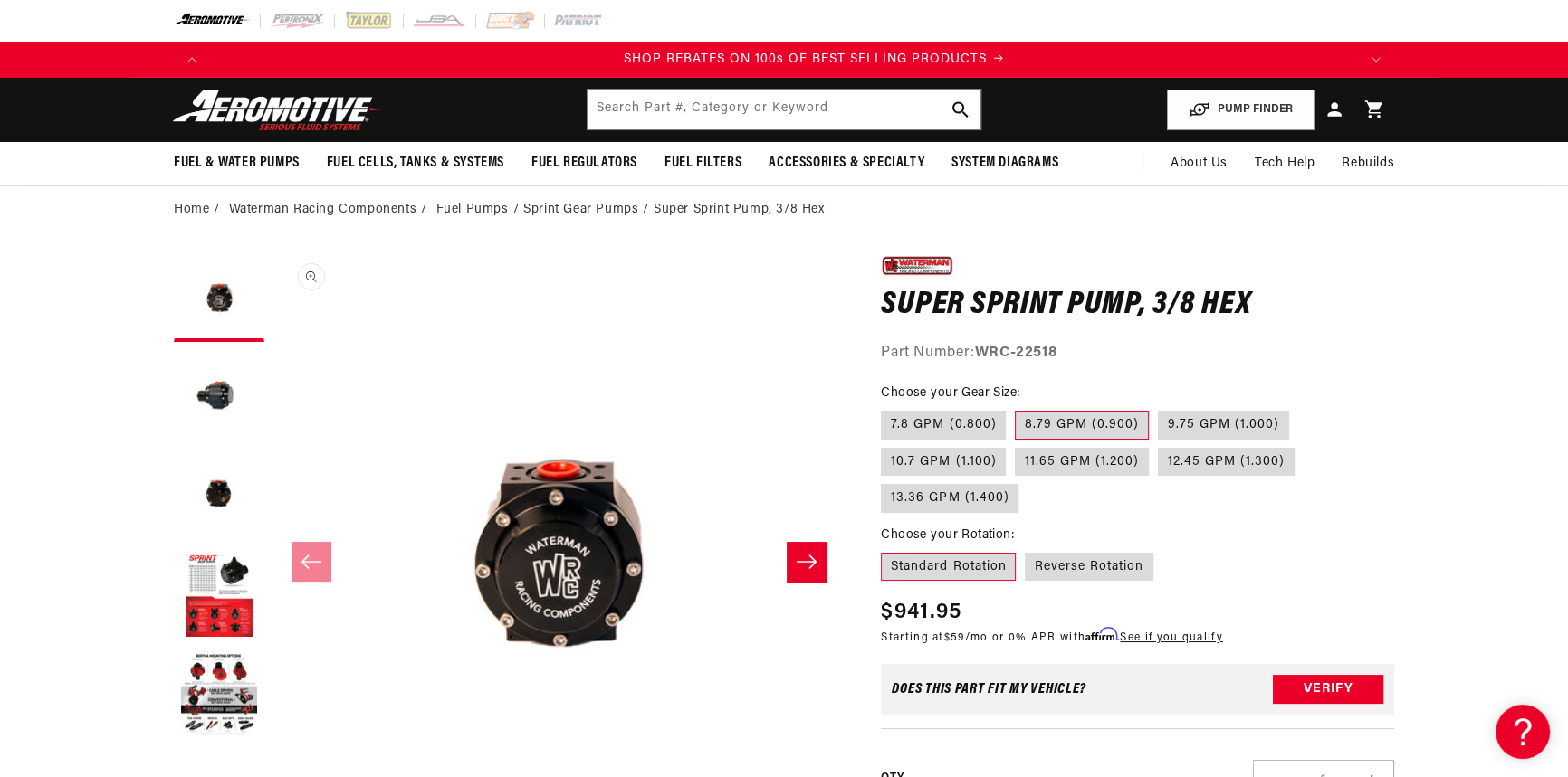
scroll to position [0, 2295]
click at [1090, 570] on label "Reverse Rotation" at bounding box center [1088, 568] width 128 height 29
click at [1025, 550] on input "Reverse Rotation" at bounding box center [1024, 549] width 1 height 1
radio input "true"
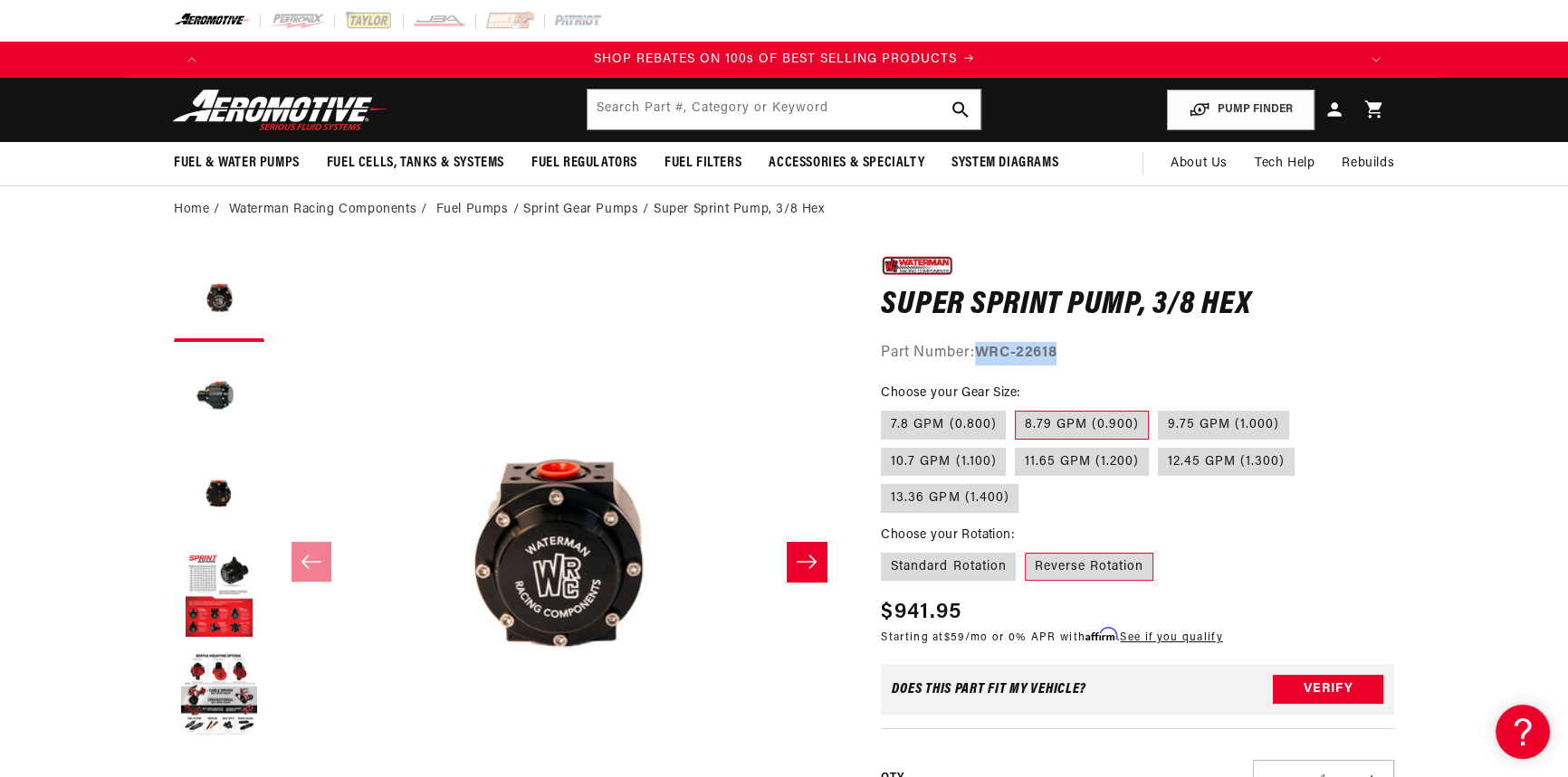
drag, startPoint x: 1060, startPoint y: 348, endPoint x: 981, endPoint y: 353, distance: 79.2
click at [981, 353] on div "Part Number: WRC-22618" at bounding box center [1137, 354] width 513 height 23
copy strong "WRC-22618"
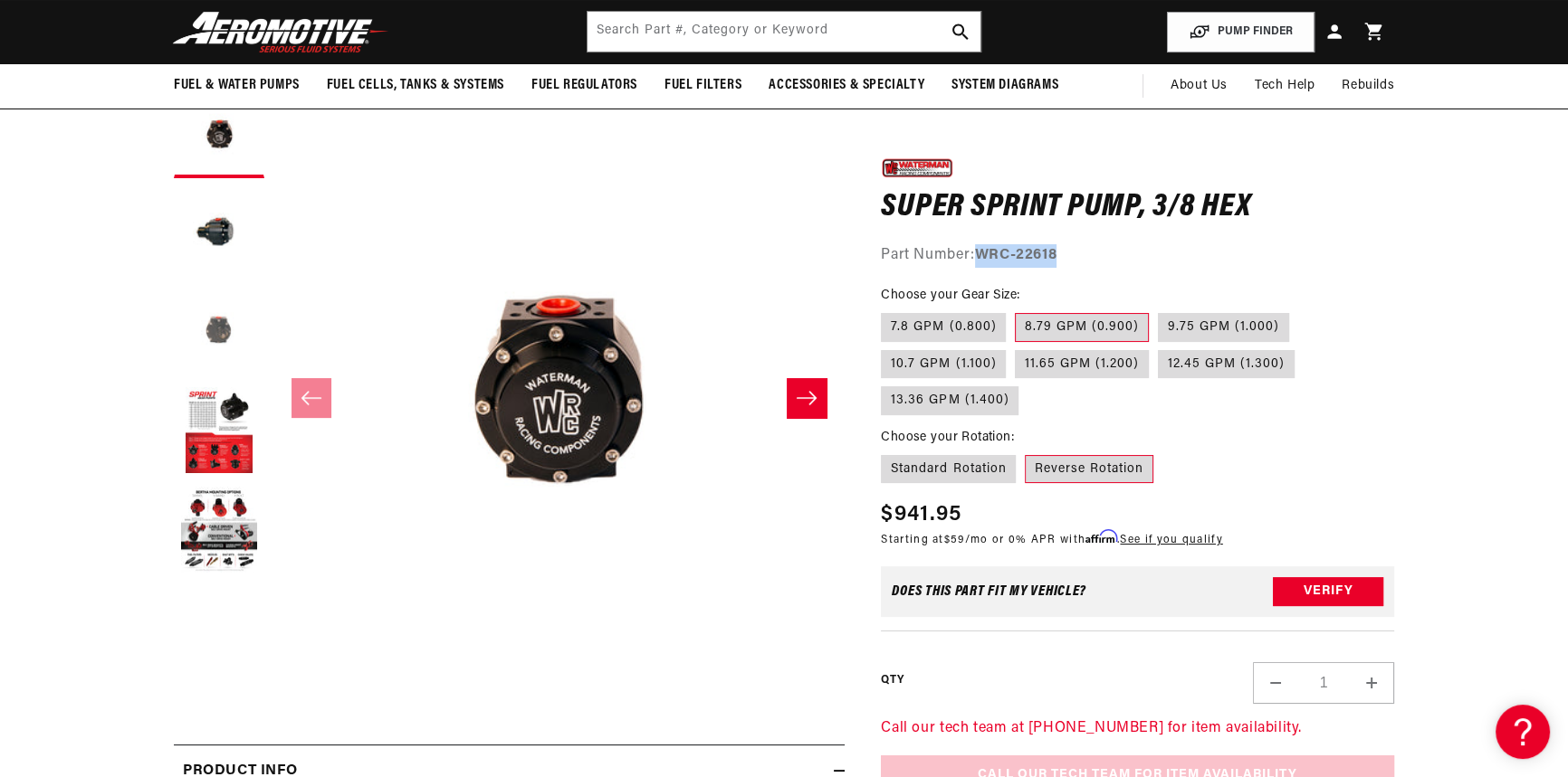
click at [223, 324] on button "Load image 3 in gallery view" at bounding box center [219, 331] width 91 height 91
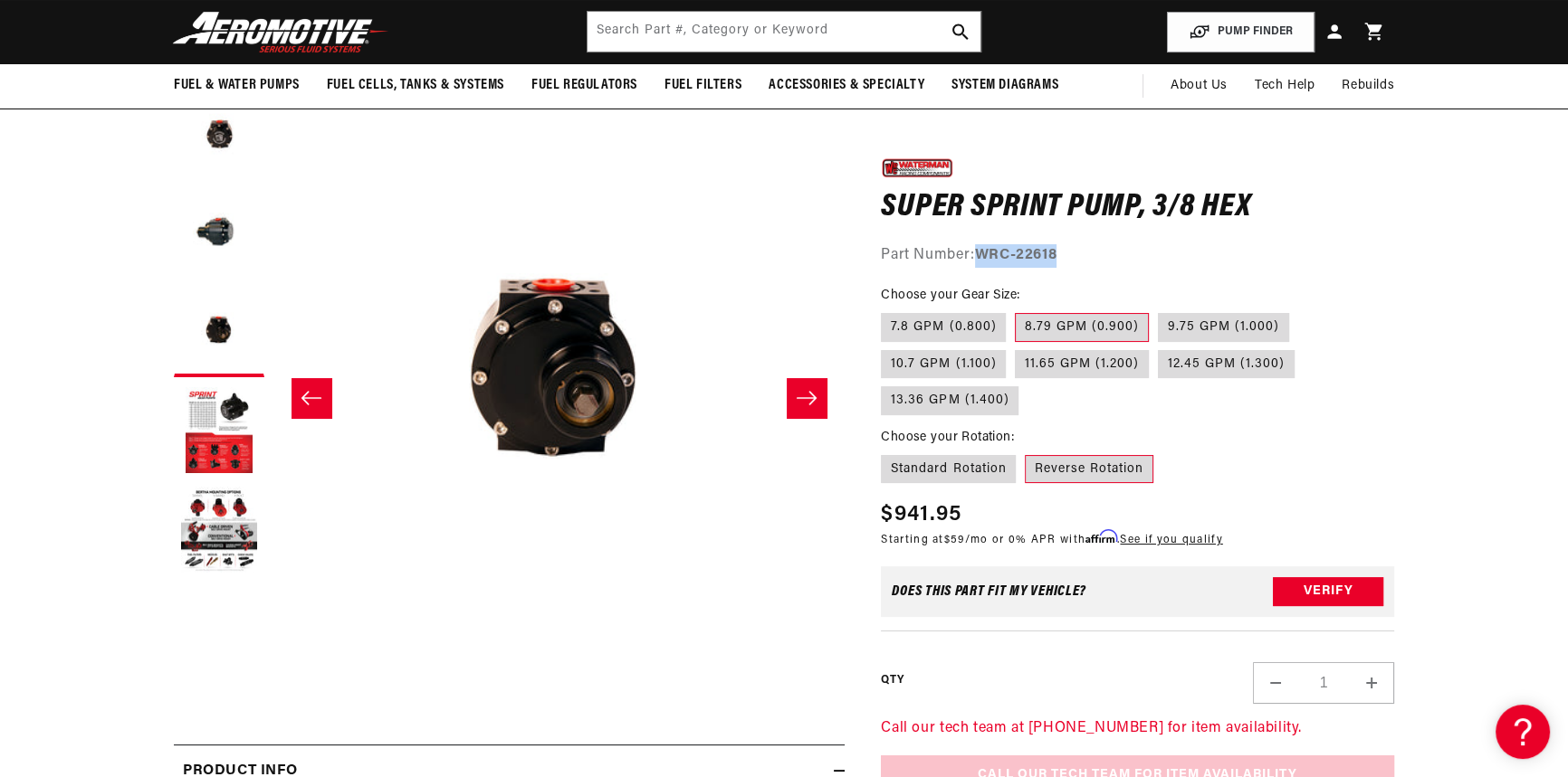
scroll to position [0, 1148]
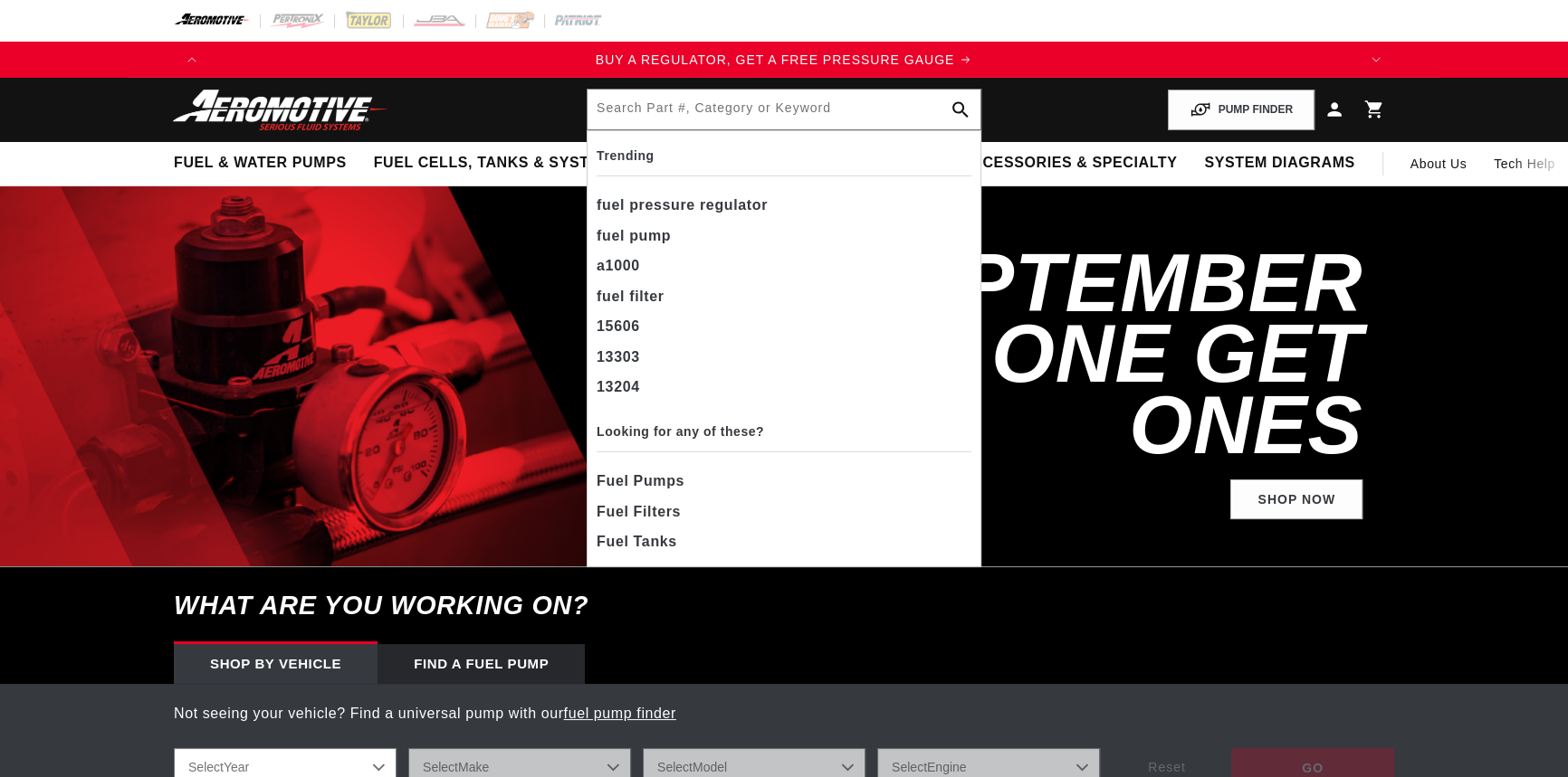
click at [642, 108] on input "text" at bounding box center [784, 109] width 393 height 40
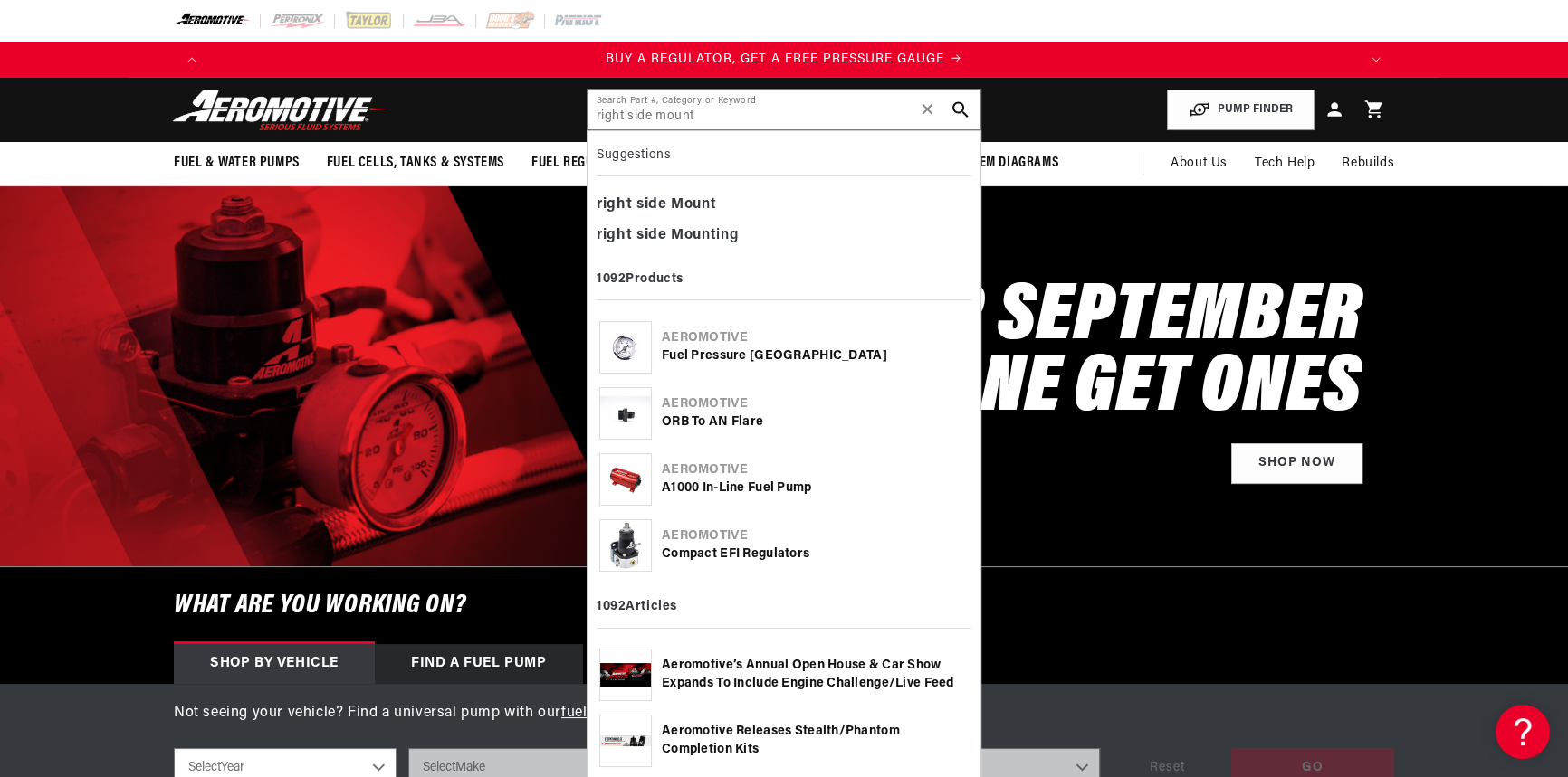
type input "right side mount"
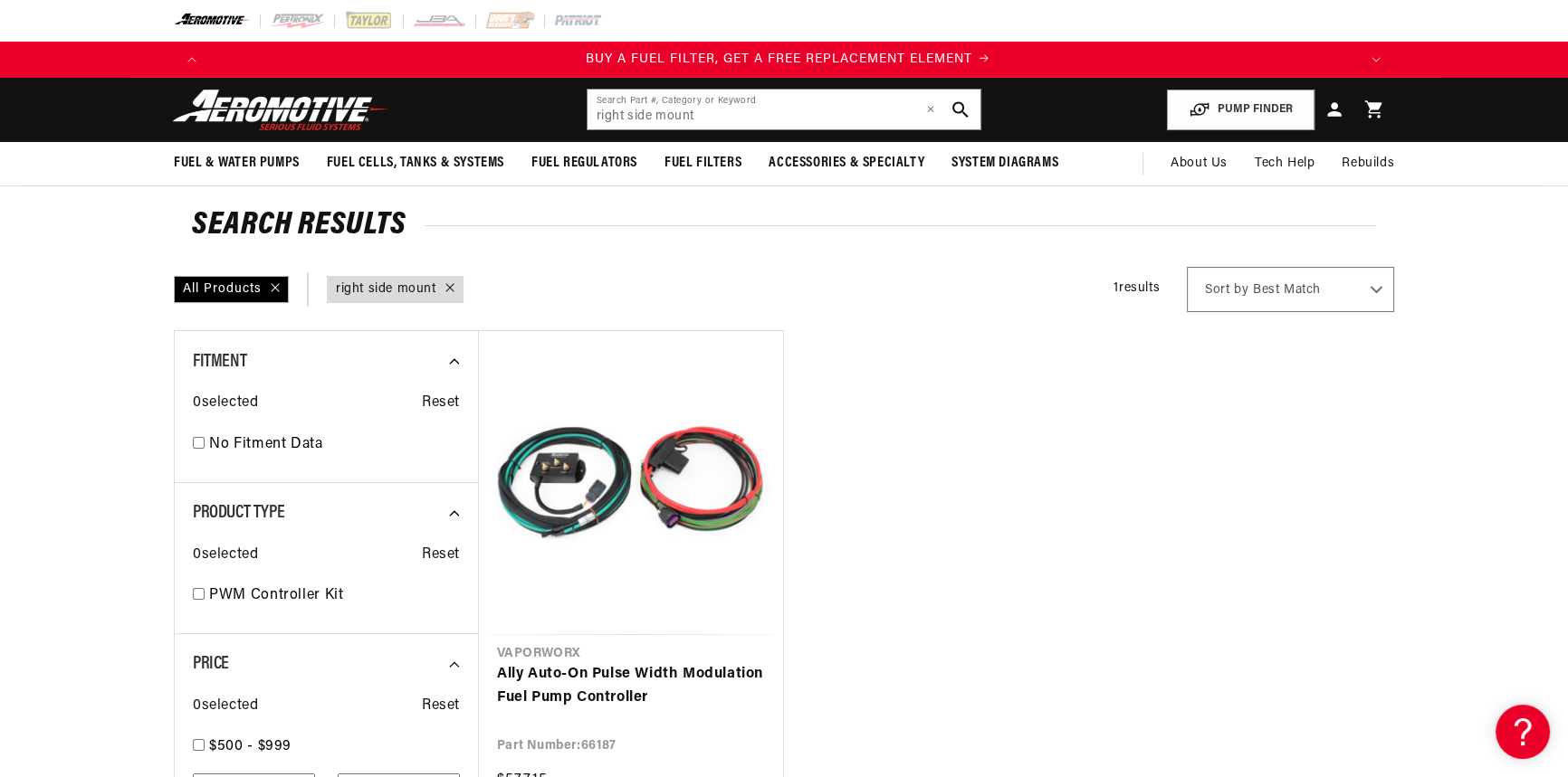
scroll to position [0, 1148]
drag, startPoint x: 709, startPoint y: 113, endPoint x: 650, endPoint y: 113, distance: 59.0
click at [650, 113] on input "right side mount" at bounding box center [784, 109] width 393 height 40
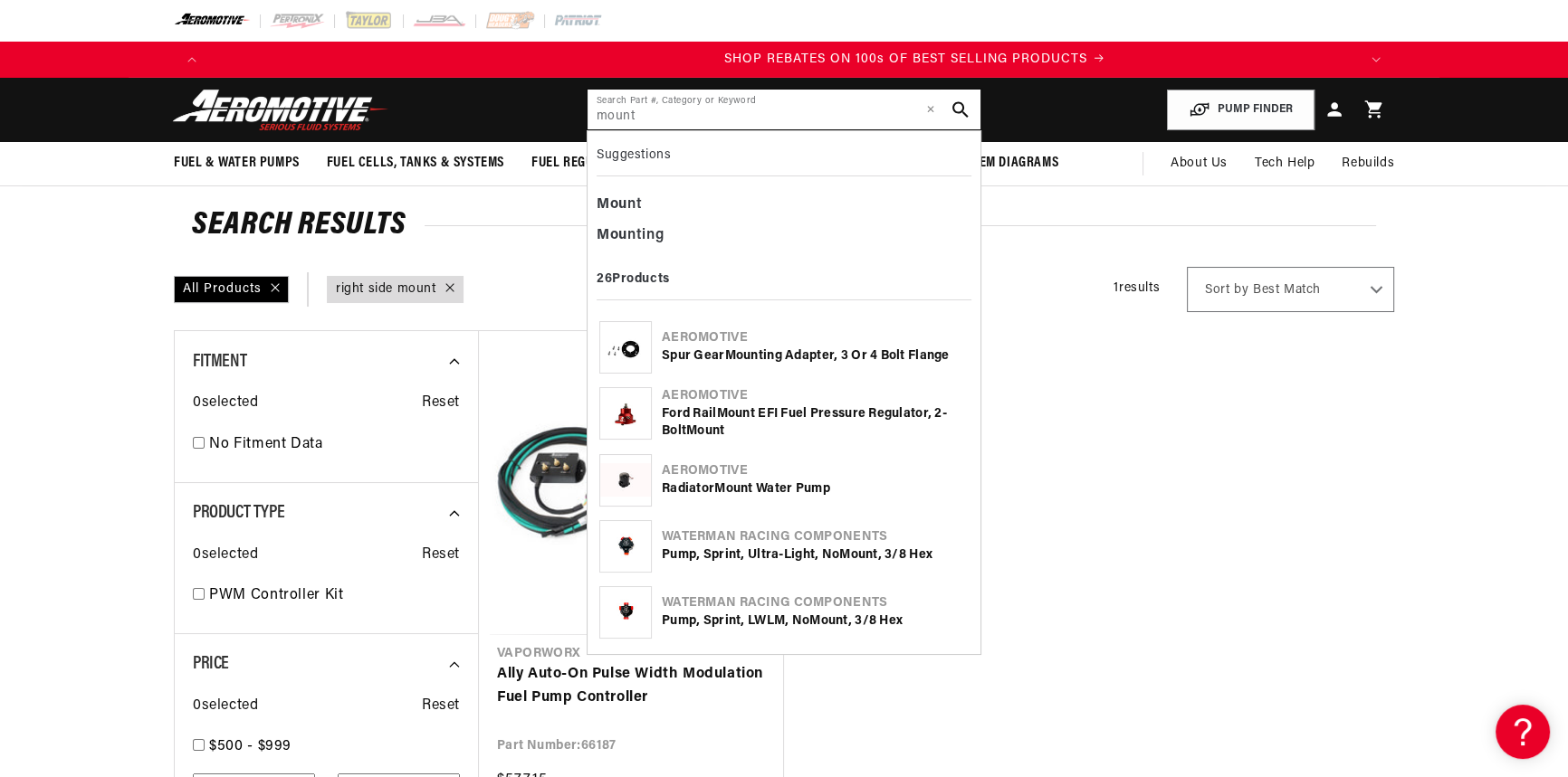
type input "mount"
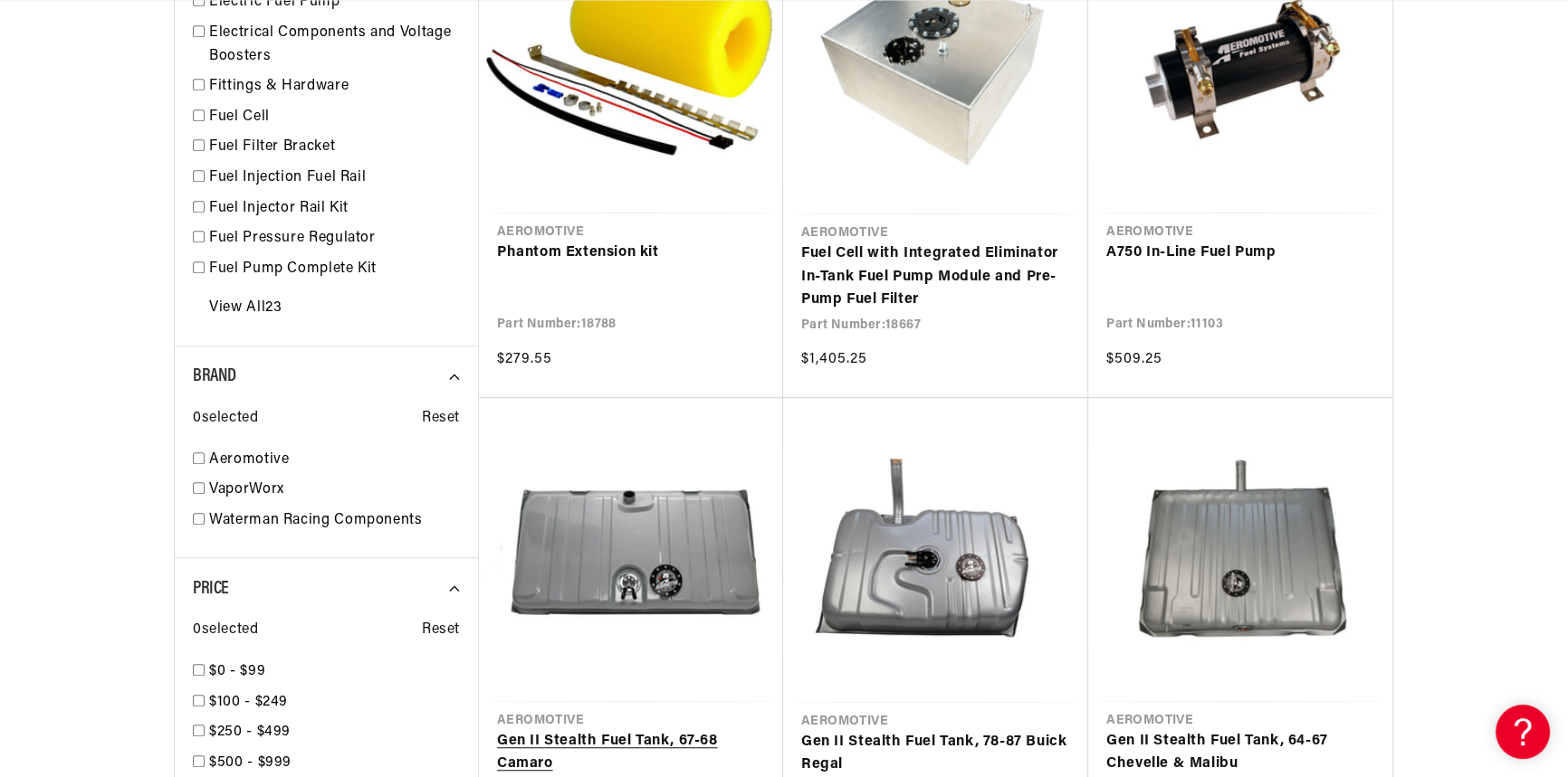
scroll to position [0, 2485]
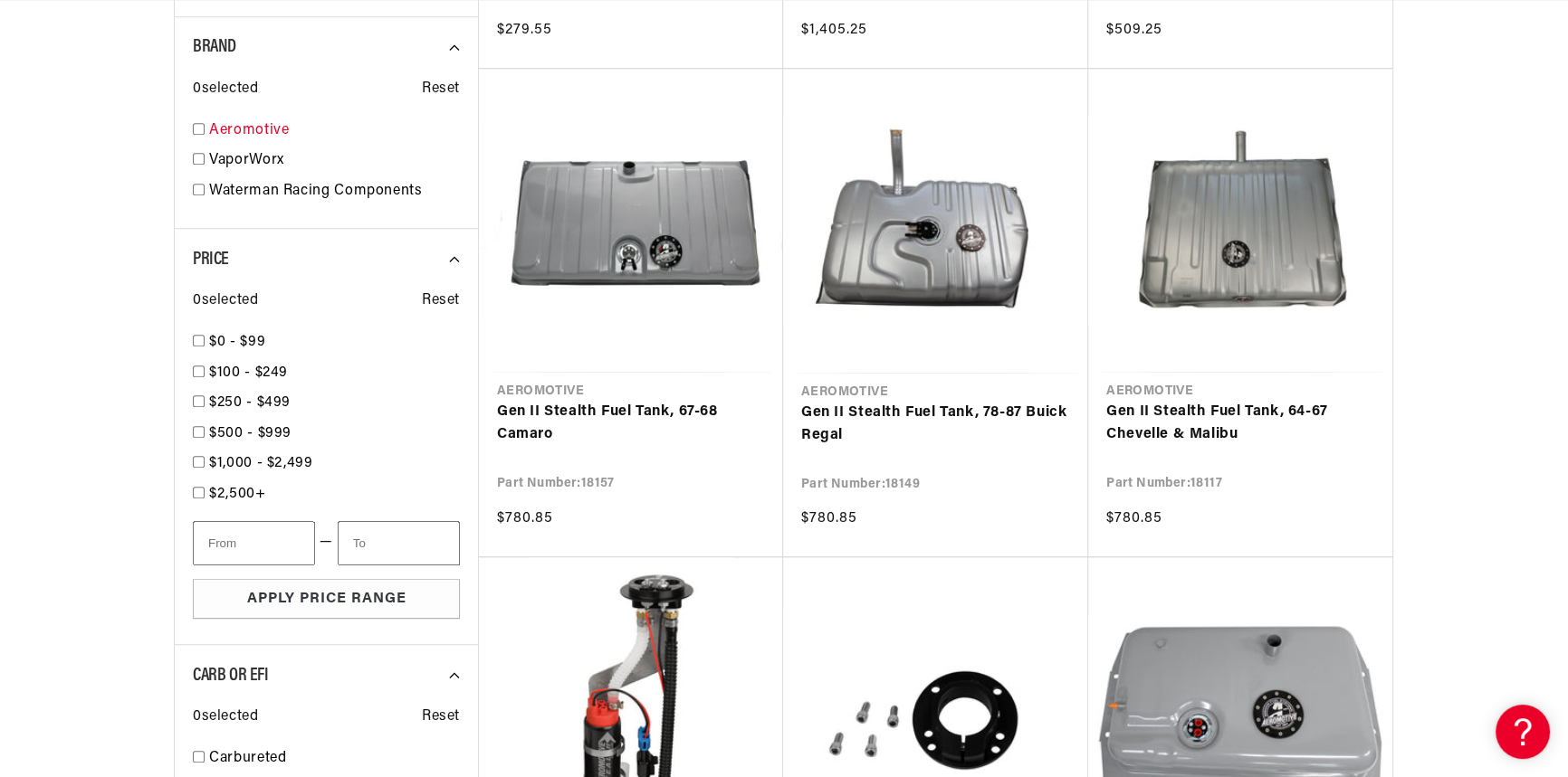
scroll to position [0, 3442]
click at [236, 190] on link "Waterman Racing Components" at bounding box center [334, 192] width 250 height 23
checkbox input "true"
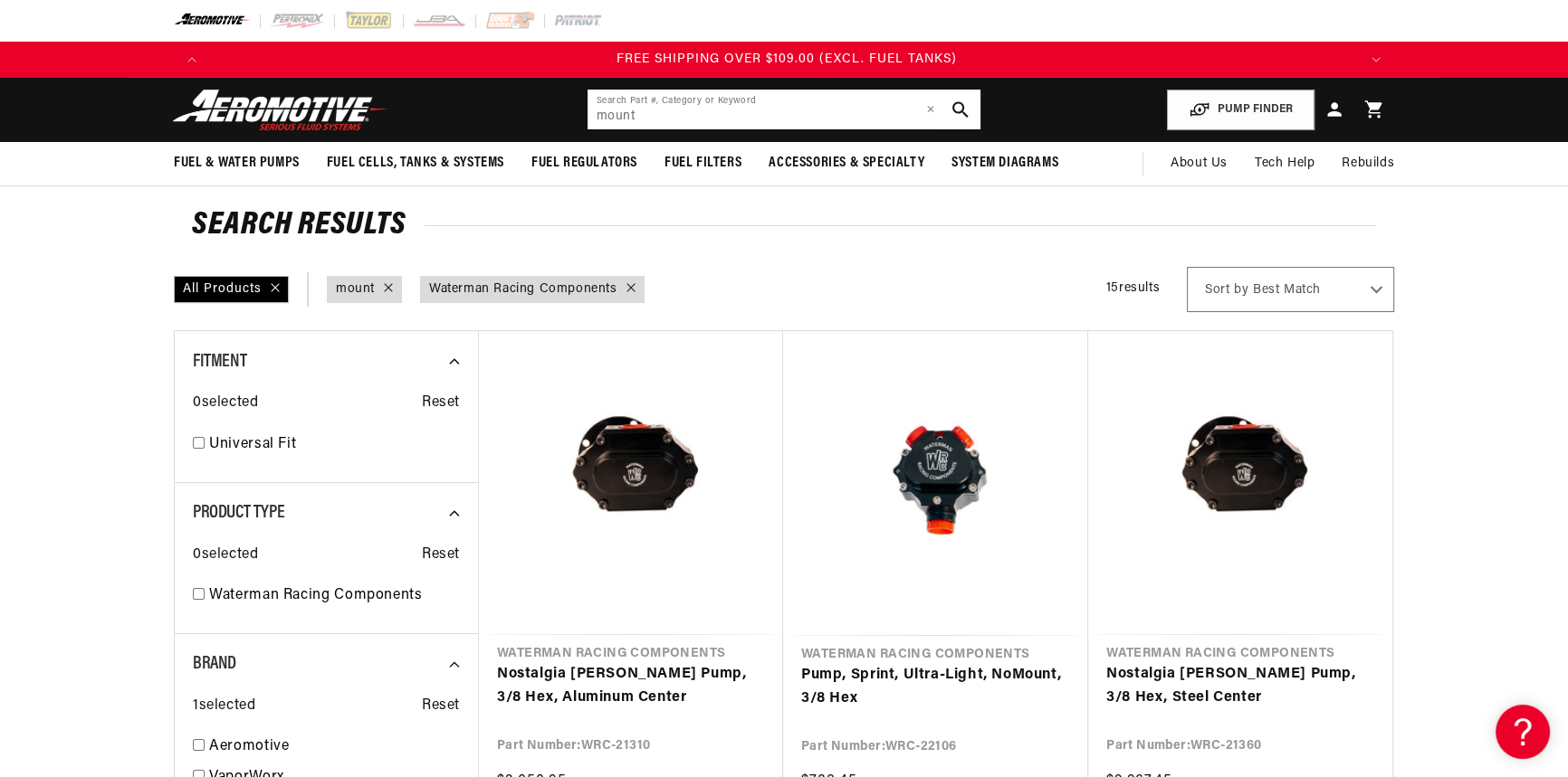
scroll to position [0, 3442]
drag, startPoint x: 645, startPoint y: 112, endPoint x: 600, endPoint y: 117, distance: 45.3
click at [601, 117] on input "mount" at bounding box center [784, 109] width 393 height 40
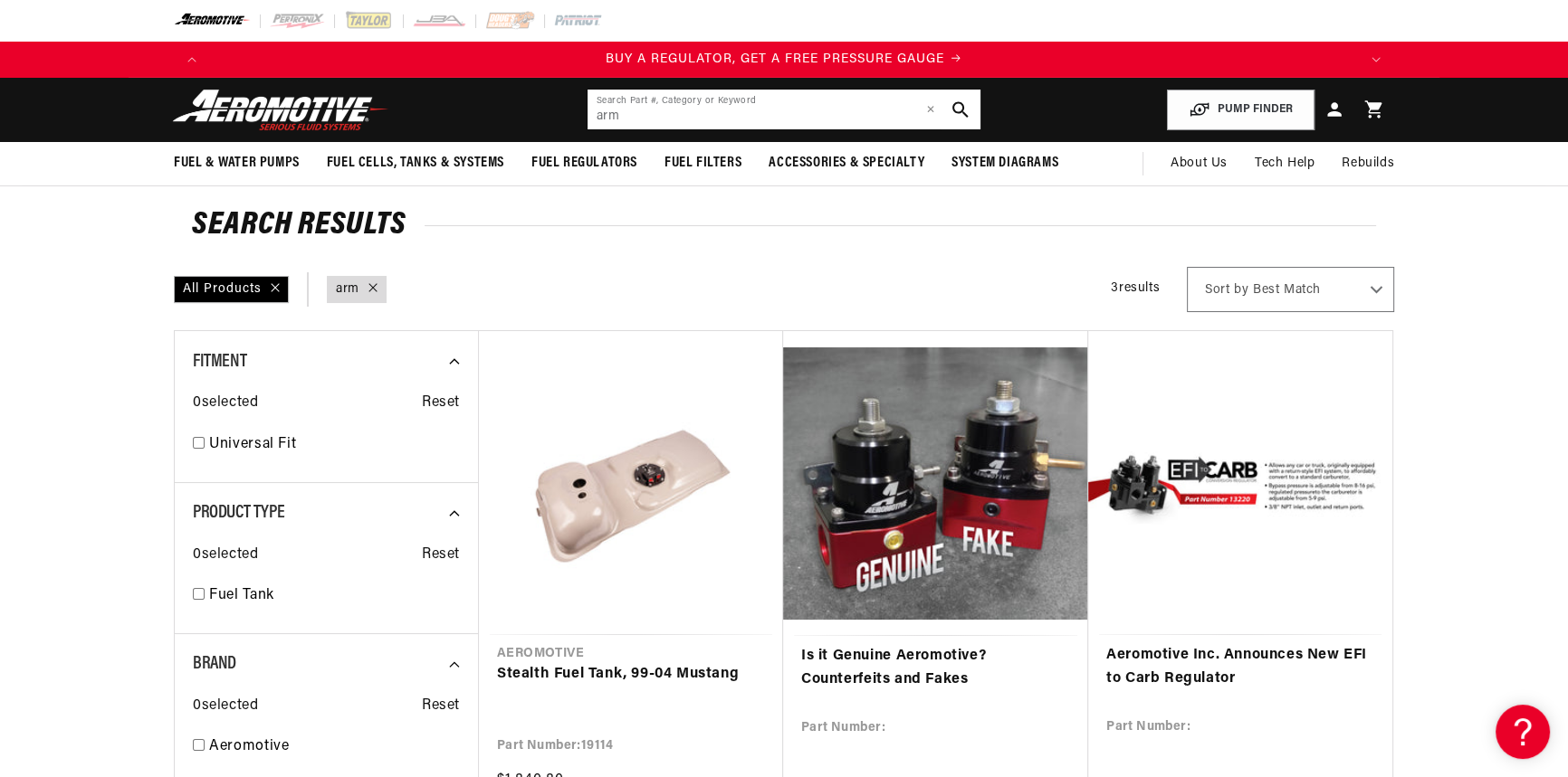
drag, startPoint x: 633, startPoint y: 113, endPoint x: 555, endPoint y: 125, distance: 78.9
click at [561, 122] on header "Fuel & Water Pumps Back In-Tank In-Line Fuel Pumps" at bounding box center [783, 110] width 1311 height 65
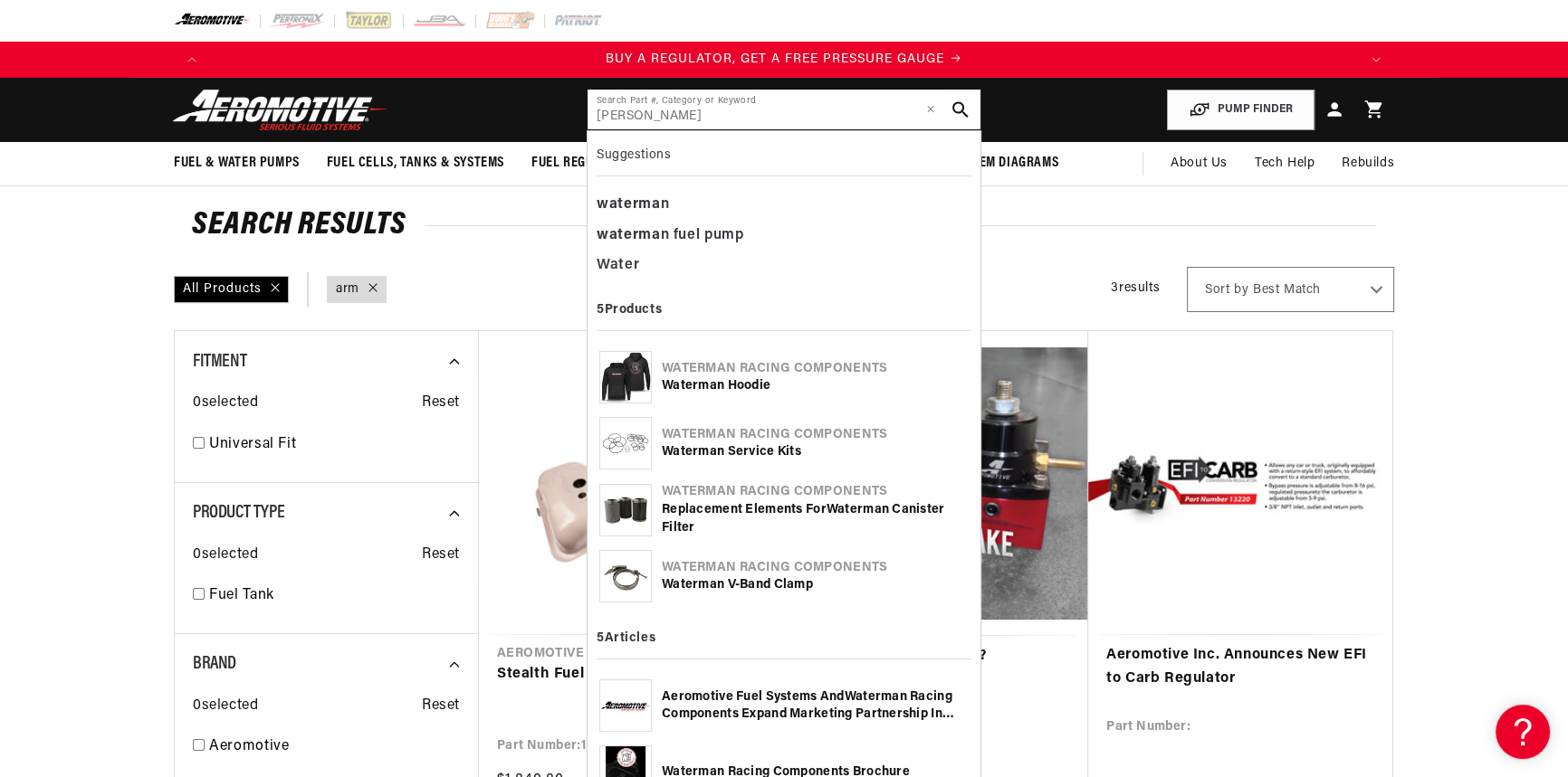
type input "waterman"
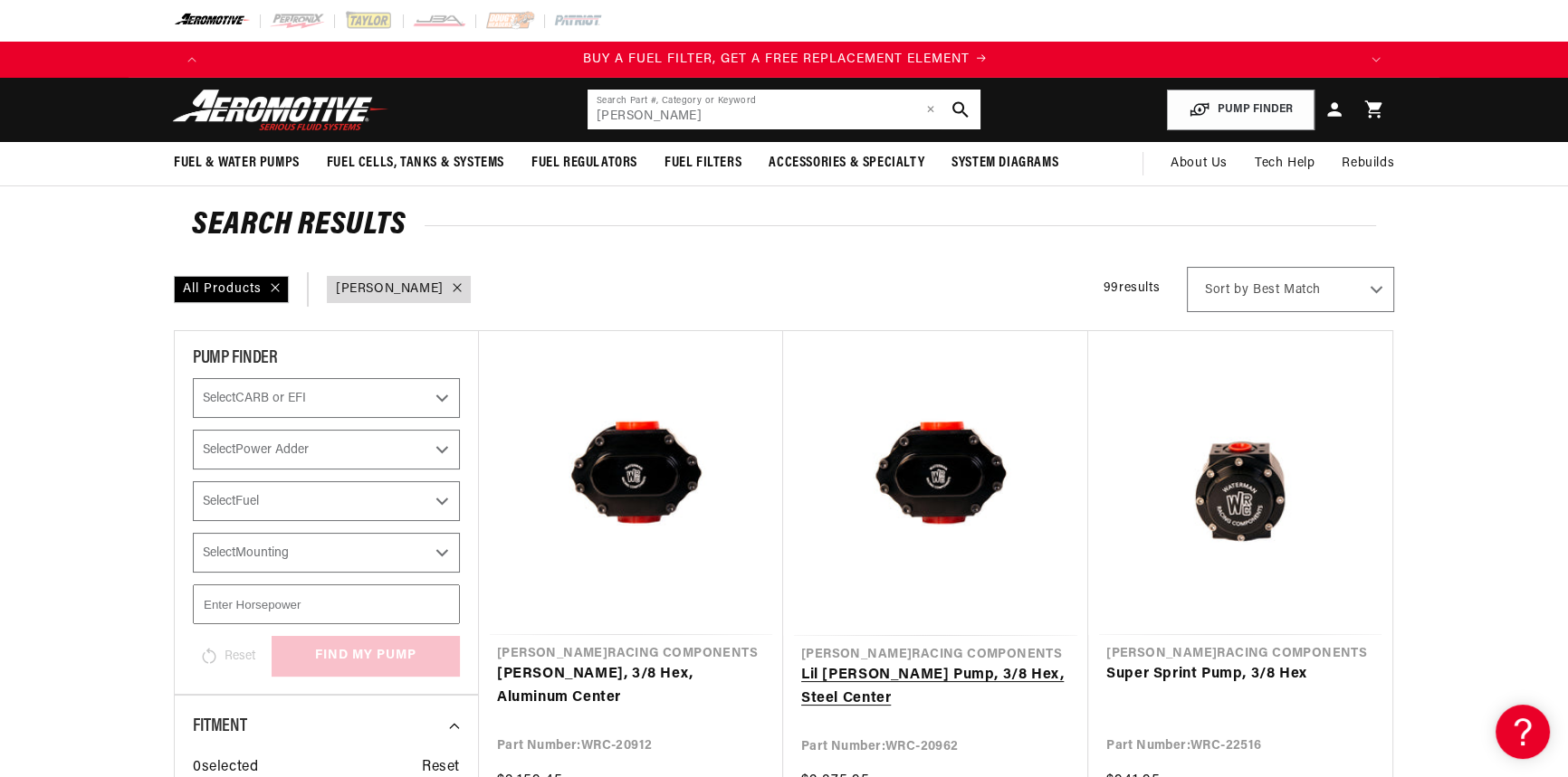
scroll to position [0, 1148]
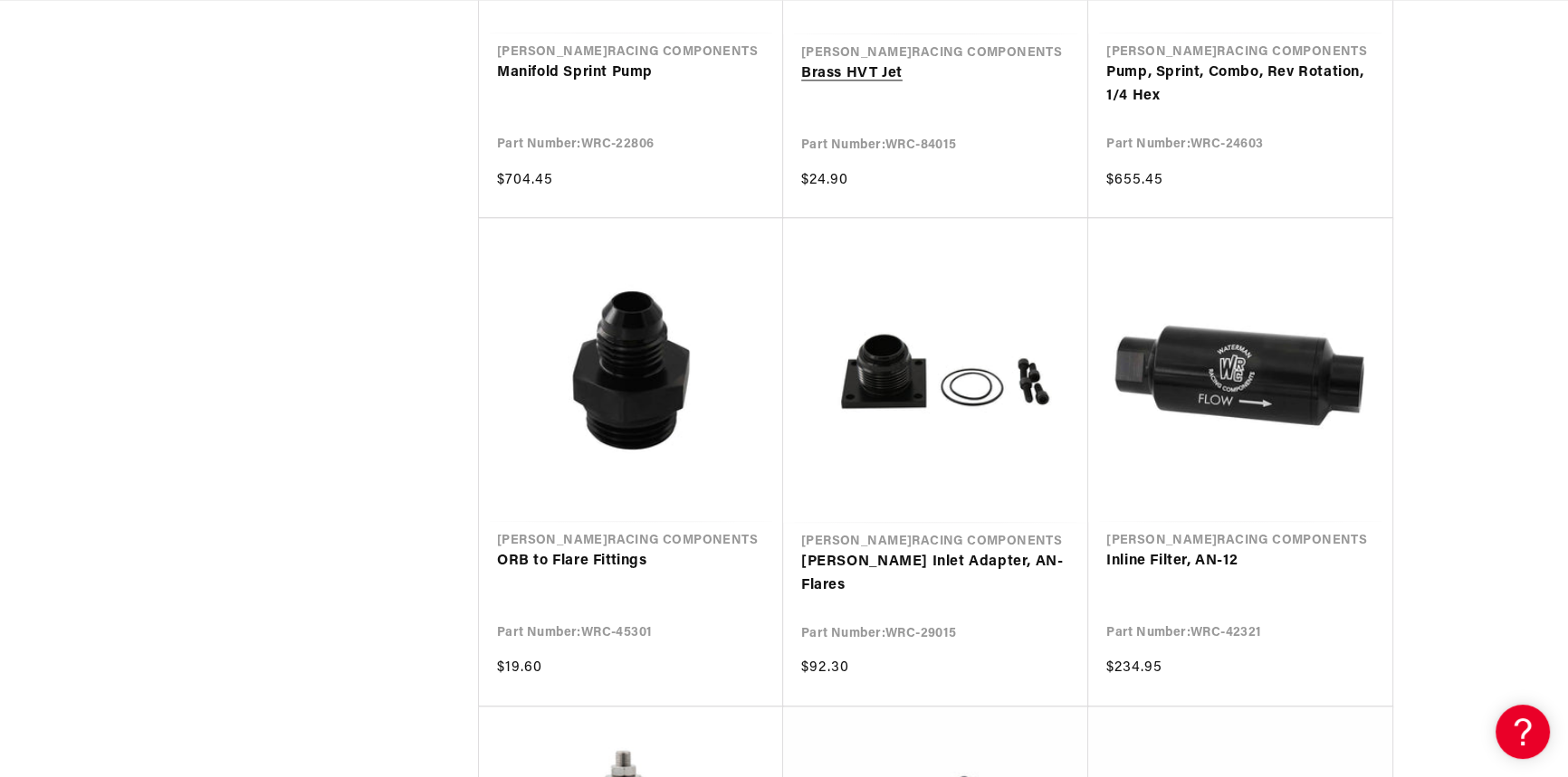
scroll to position [0, 2295]
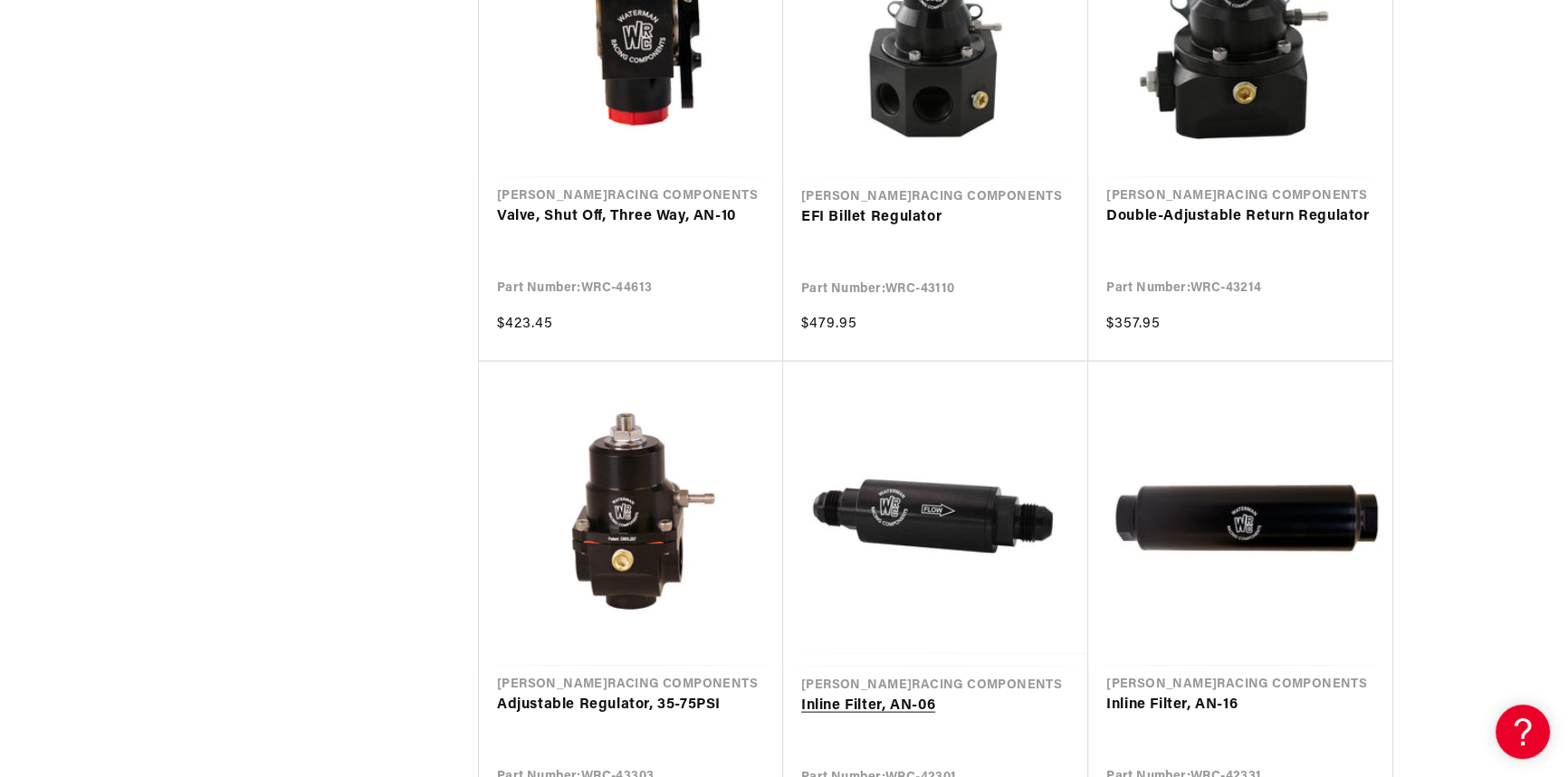
scroll to position [0, 3442]
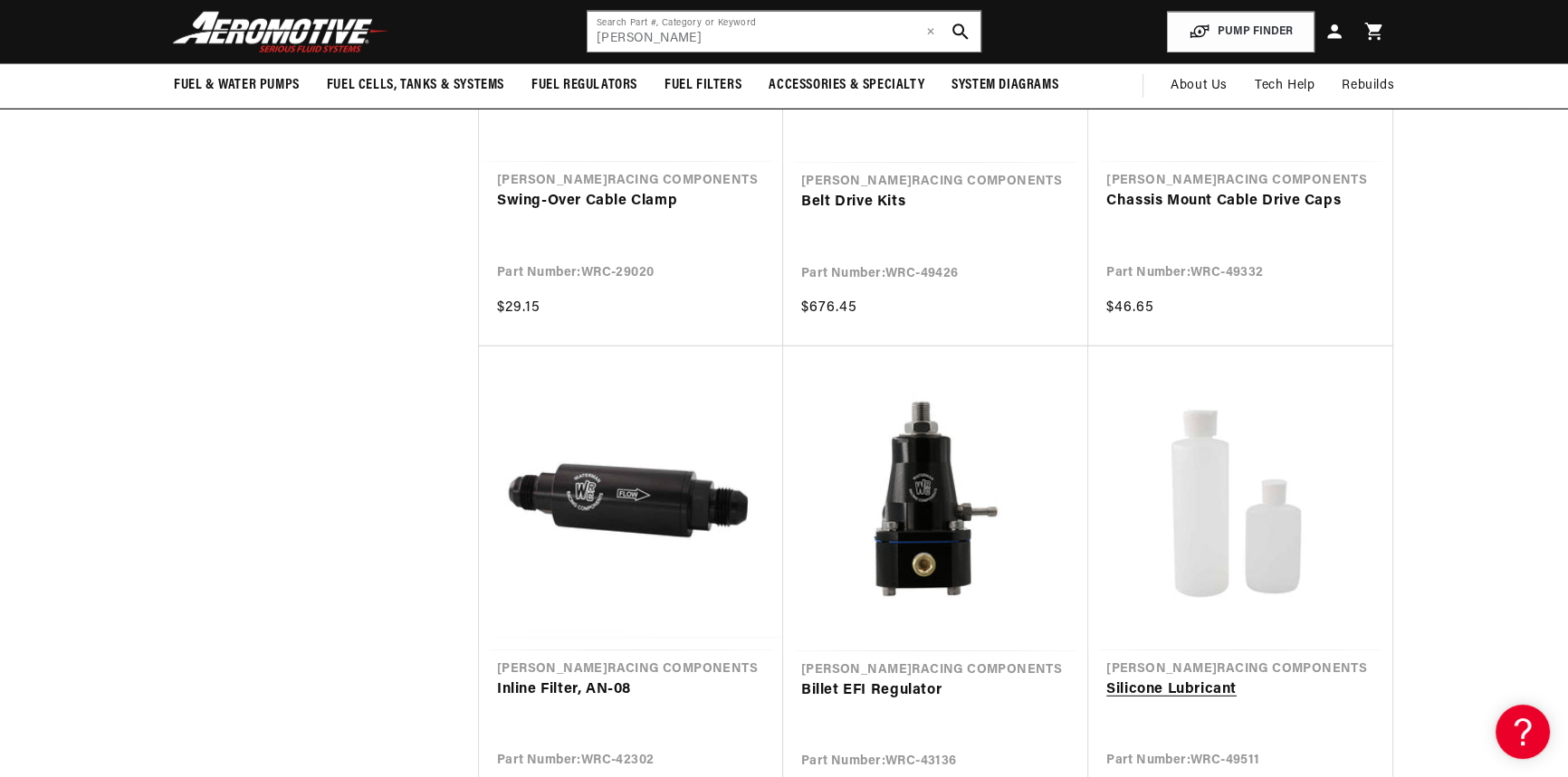
scroll to position [0, 2295]
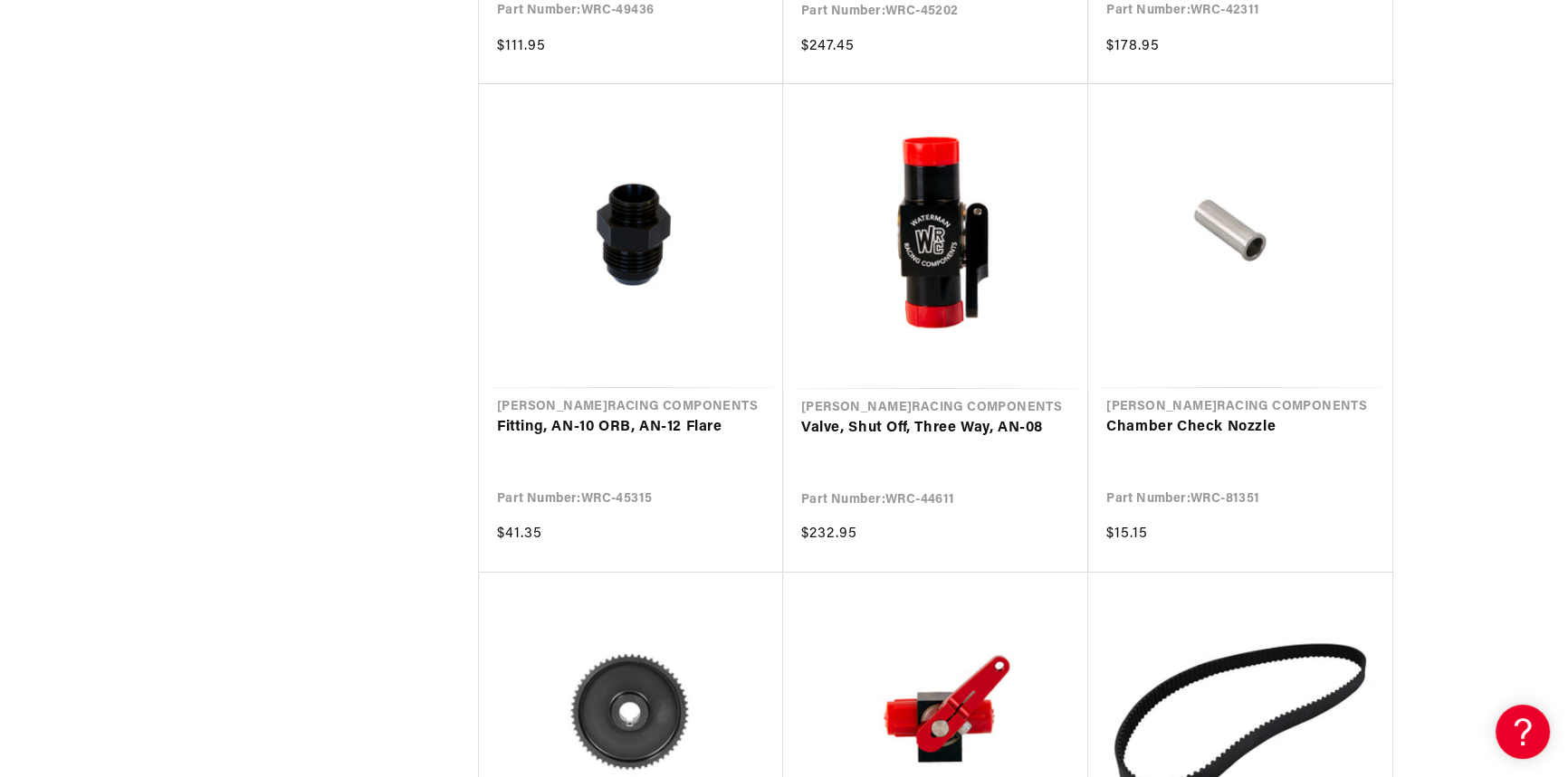
scroll to position [0, 3412]
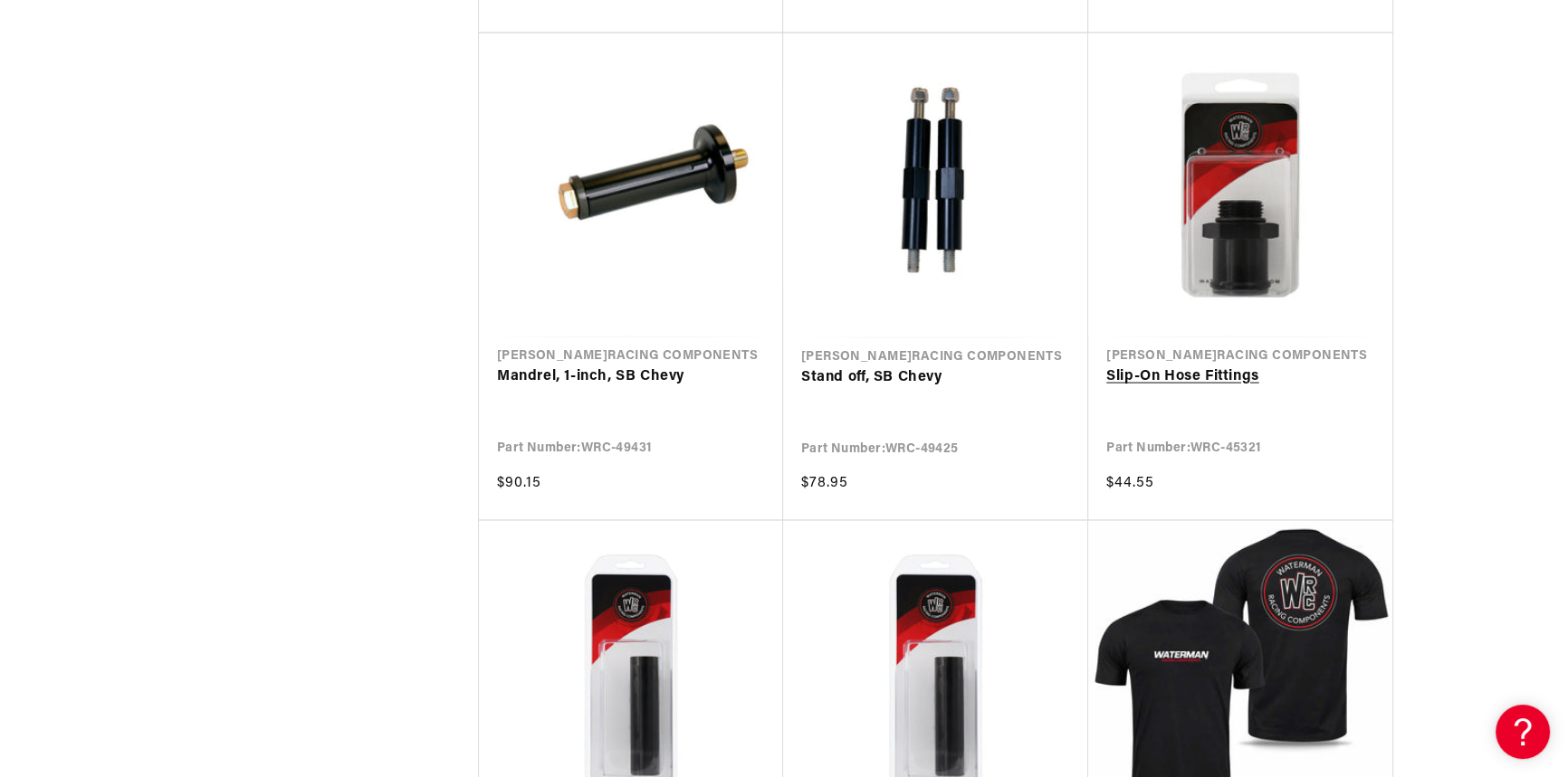
scroll to position [0, 3442]
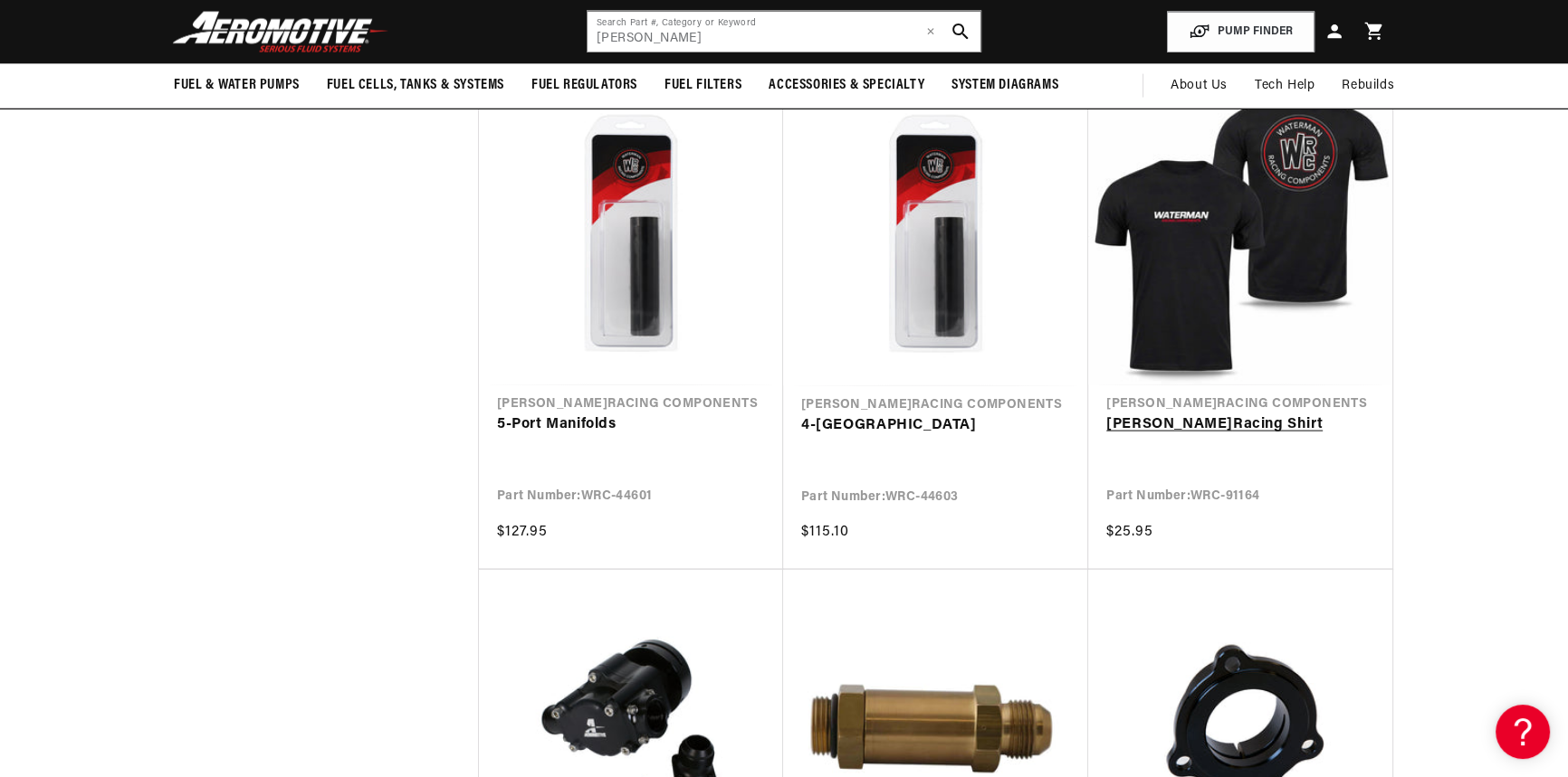
scroll to position [13161, 0]
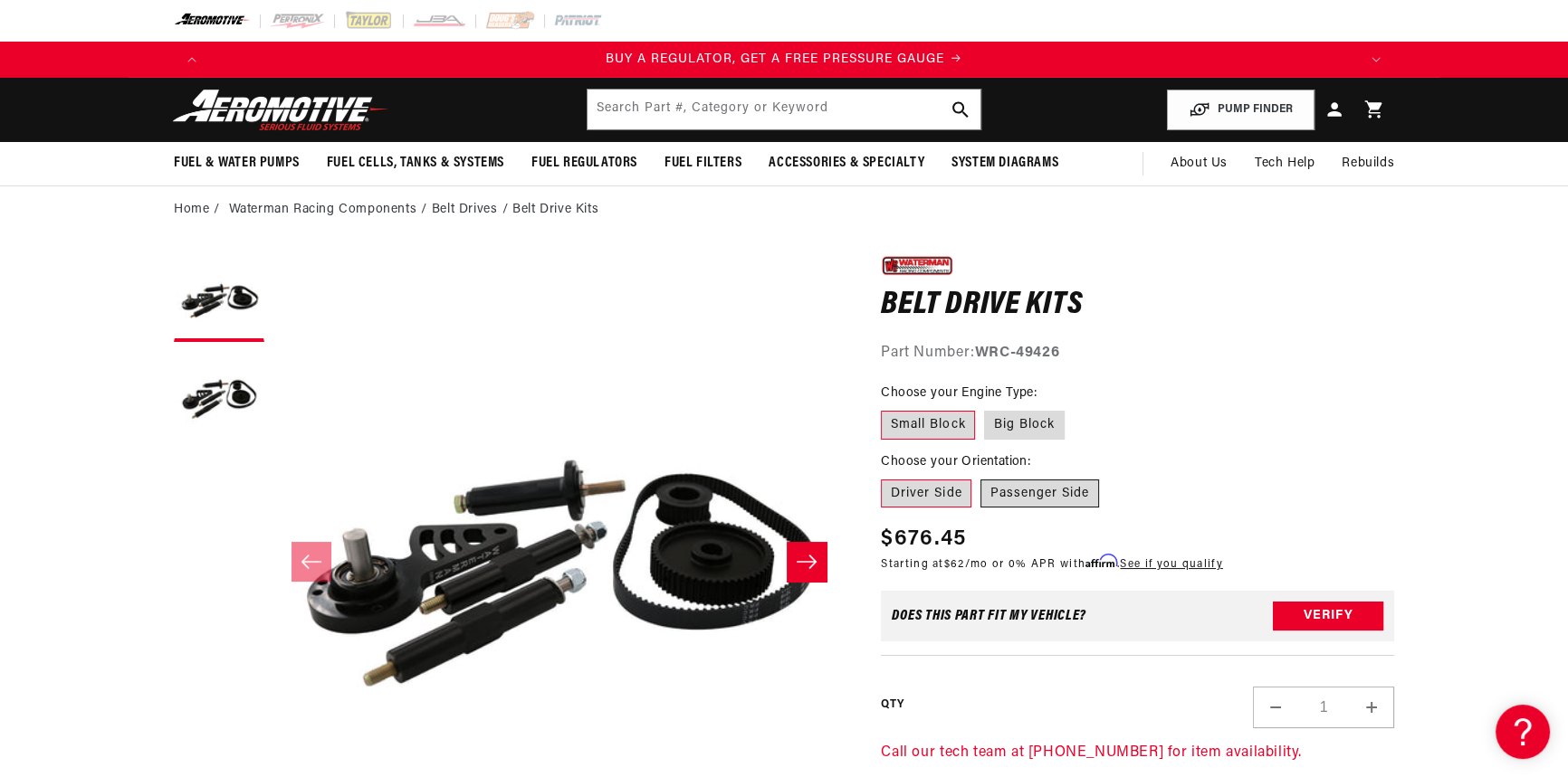
click at [1038, 487] on label "Passenger Side" at bounding box center [1039, 495] width 118 height 29
click at [981, 477] on input "Passenger Side" at bounding box center [980, 476] width 1 height 1
radio input "true"
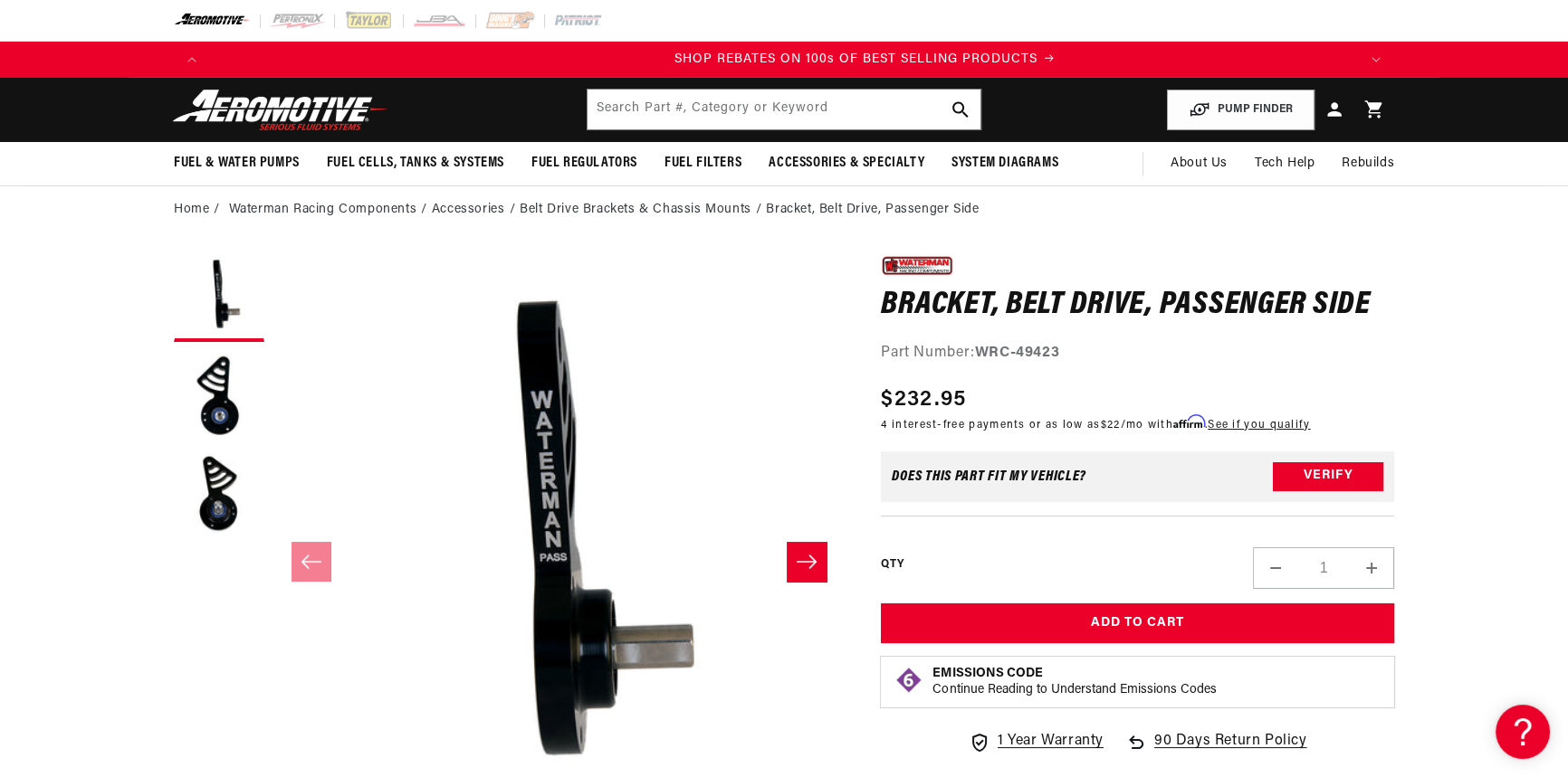
scroll to position [0, 2295]
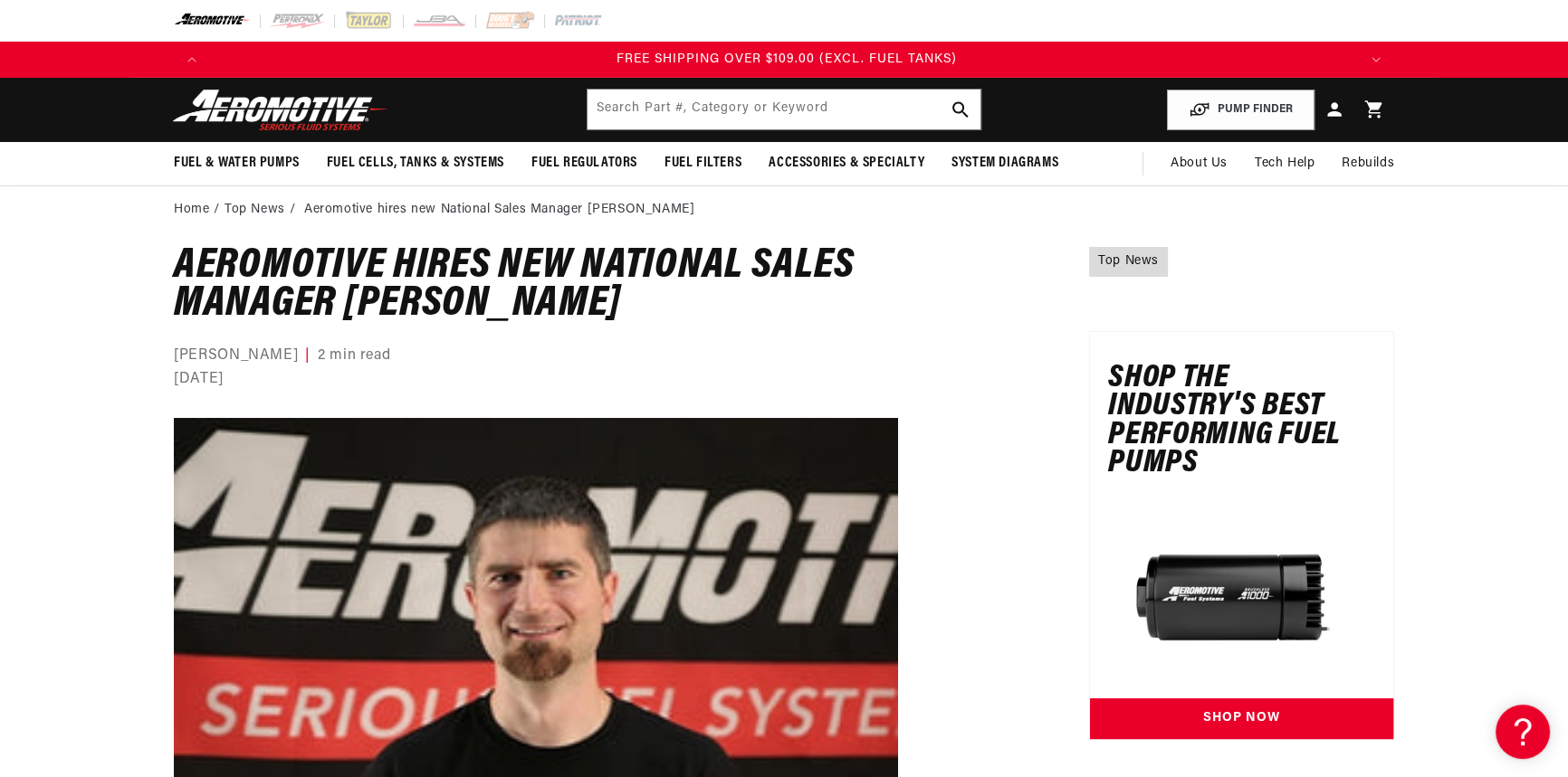
scroll to position [0, 3442]
